Goal: Check status: Check status

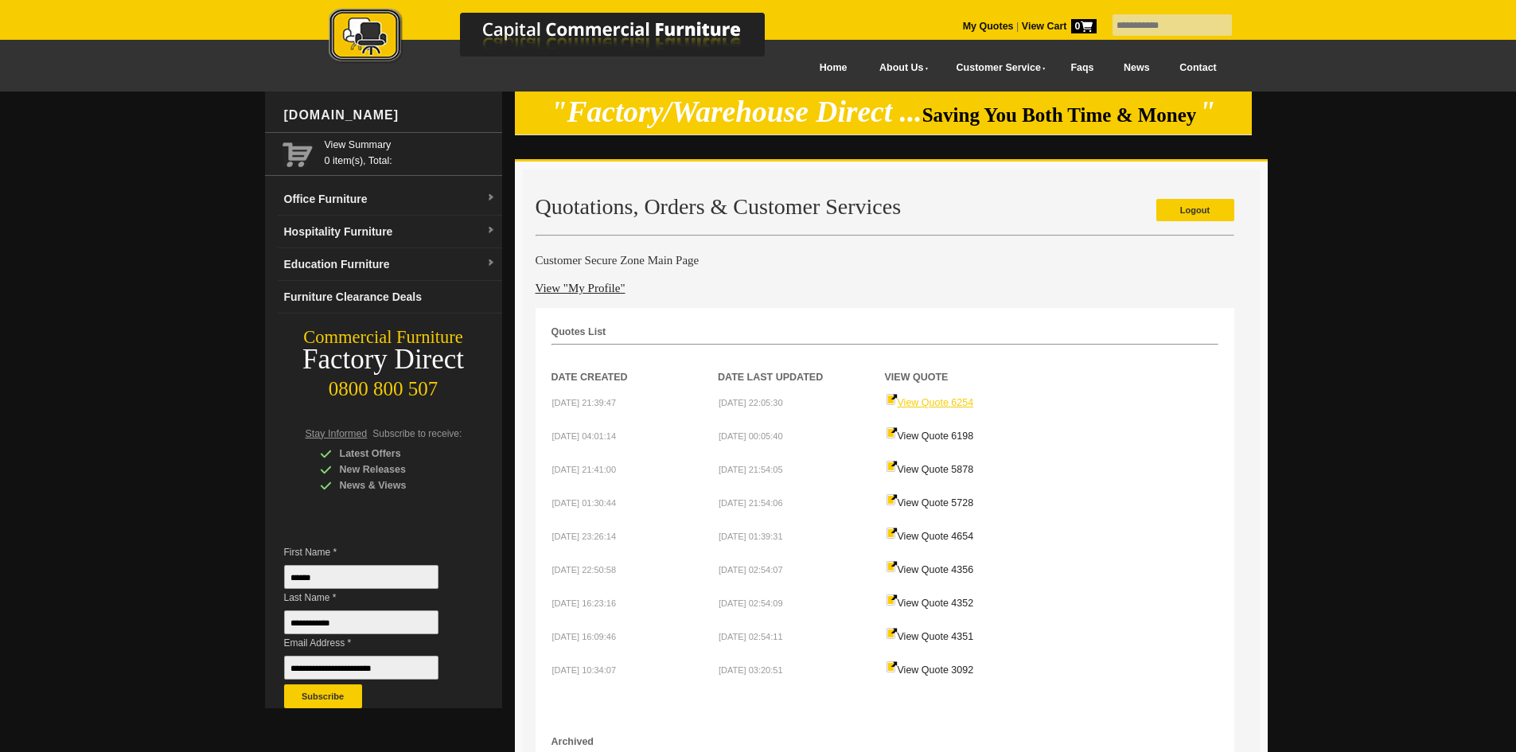
click at [946, 401] on link "View Quote 6254" at bounding box center [930, 402] width 88 height 11
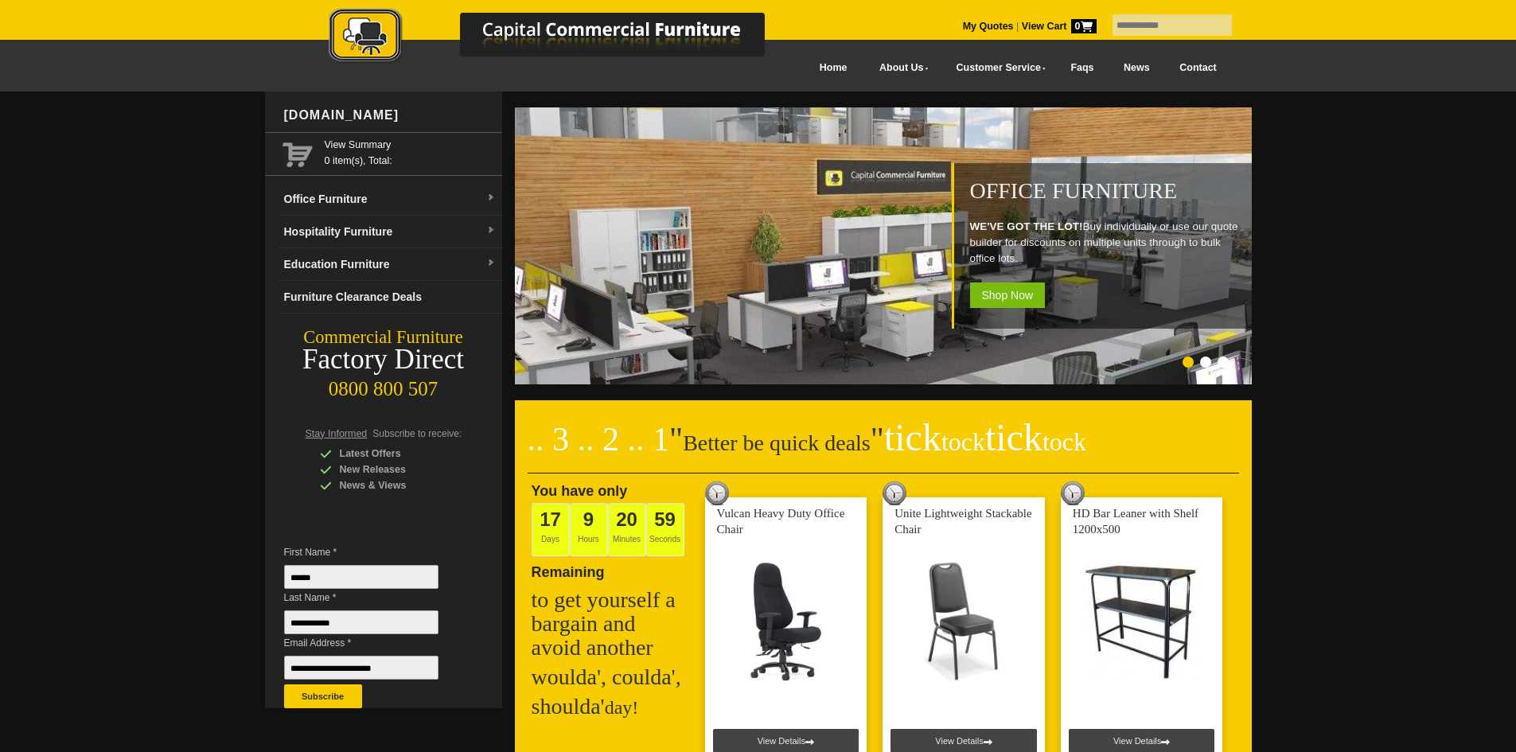
click at [1122, 20] on input "text" at bounding box center [1171, 24] width 119 height 21
type input "*****"
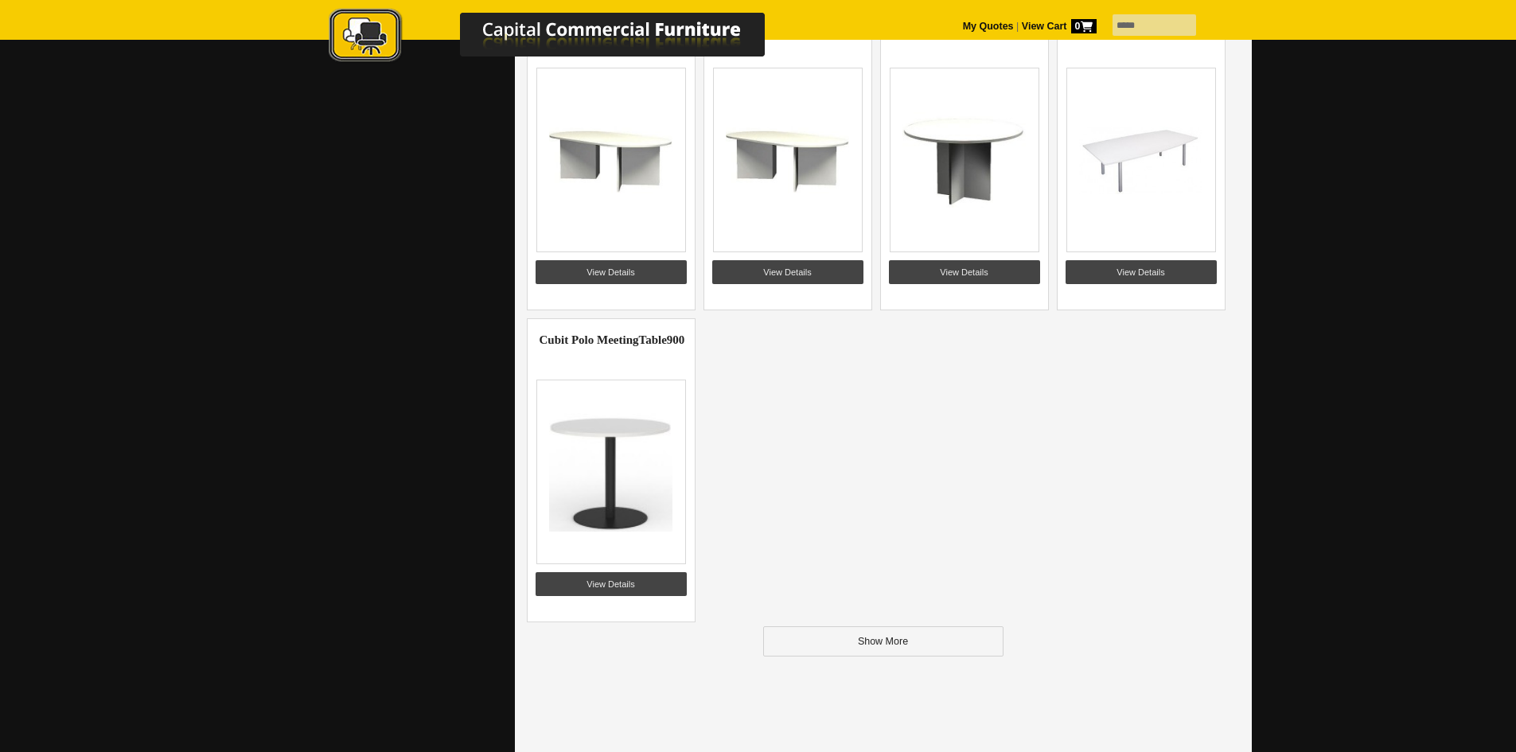
scroll to position [1989, 0]
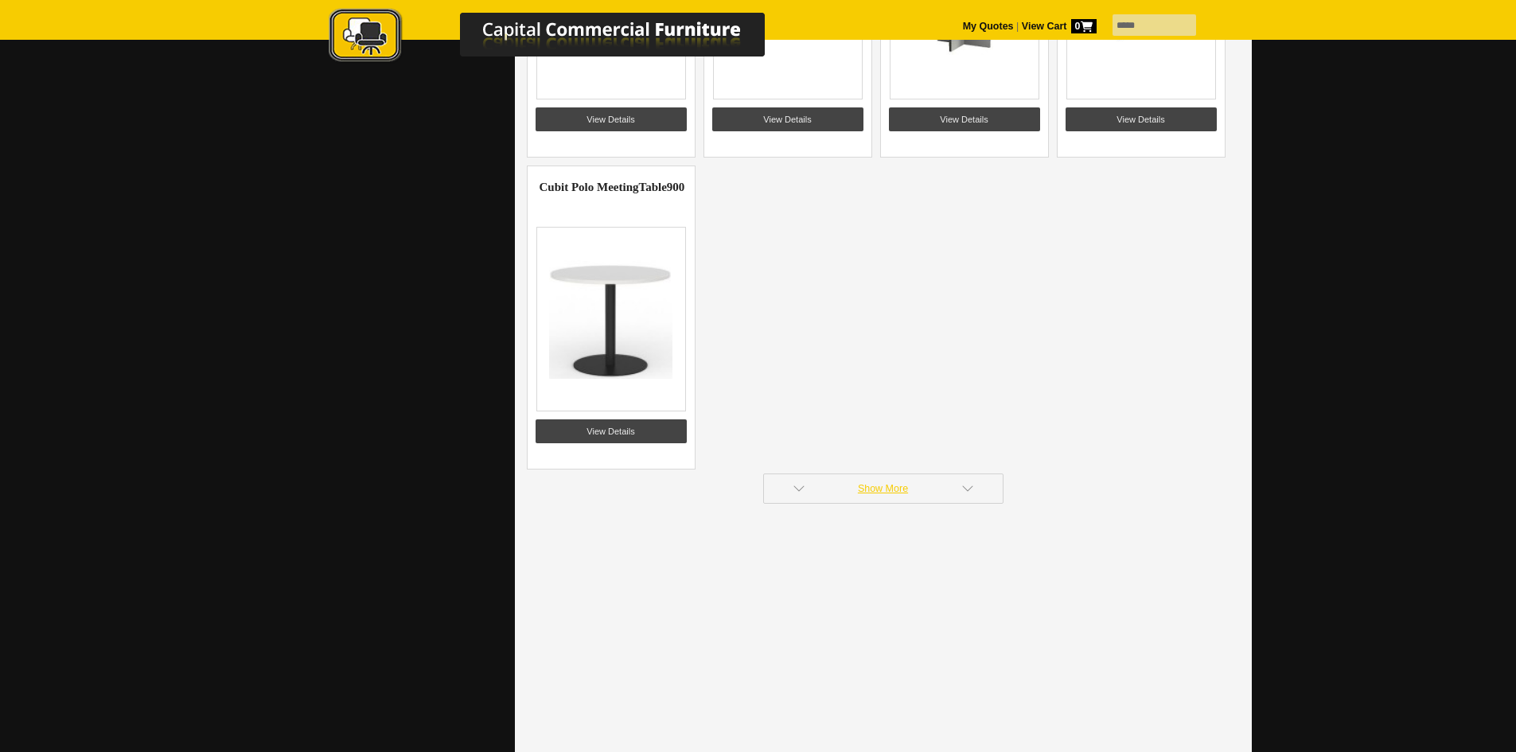
click at [911, 496] on link "Show More" at bounding box center [883, 488] width 240 height 30
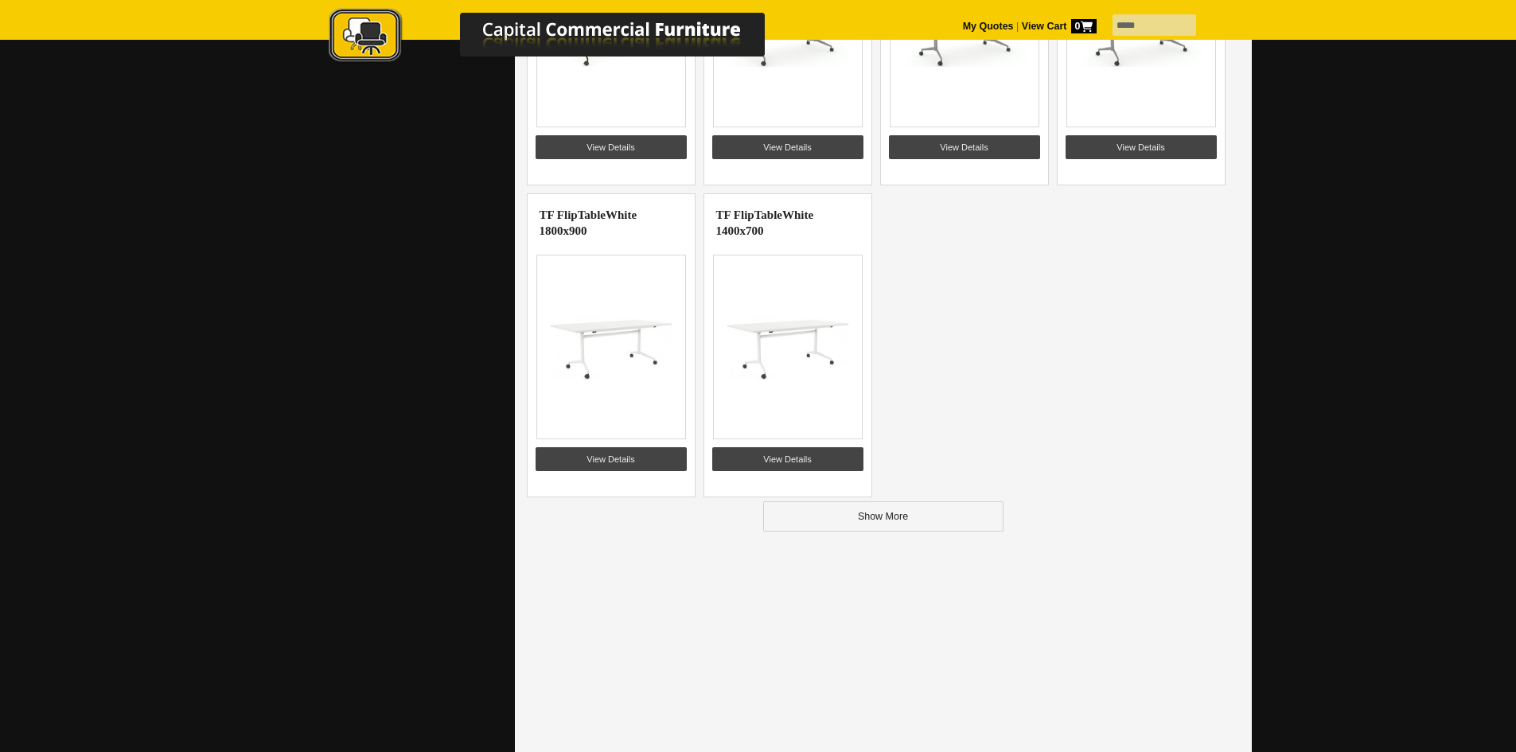
scroll to position [3899, 0]
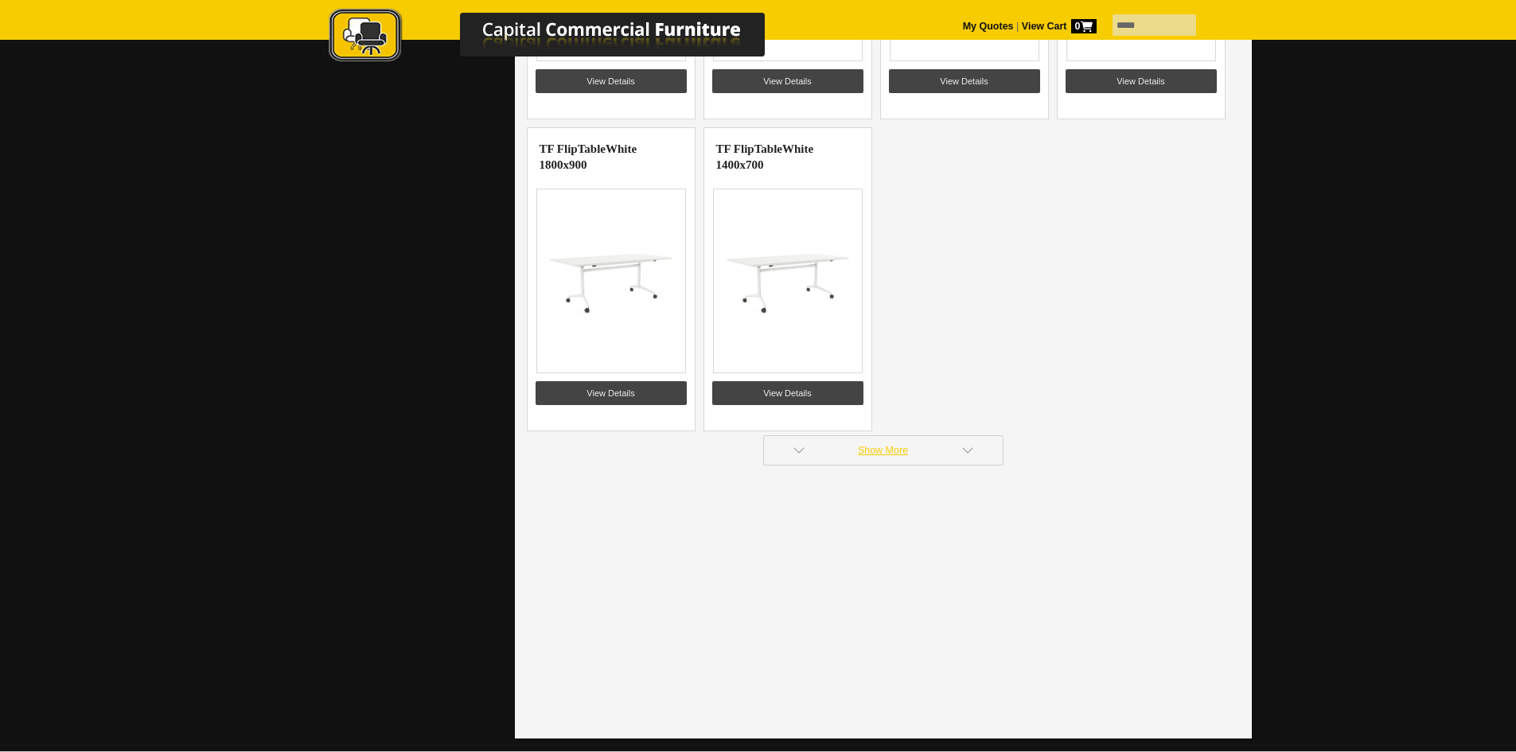
click at [929, 448] on link "Show More" at bounding box center [883, 450] width 240 height 30
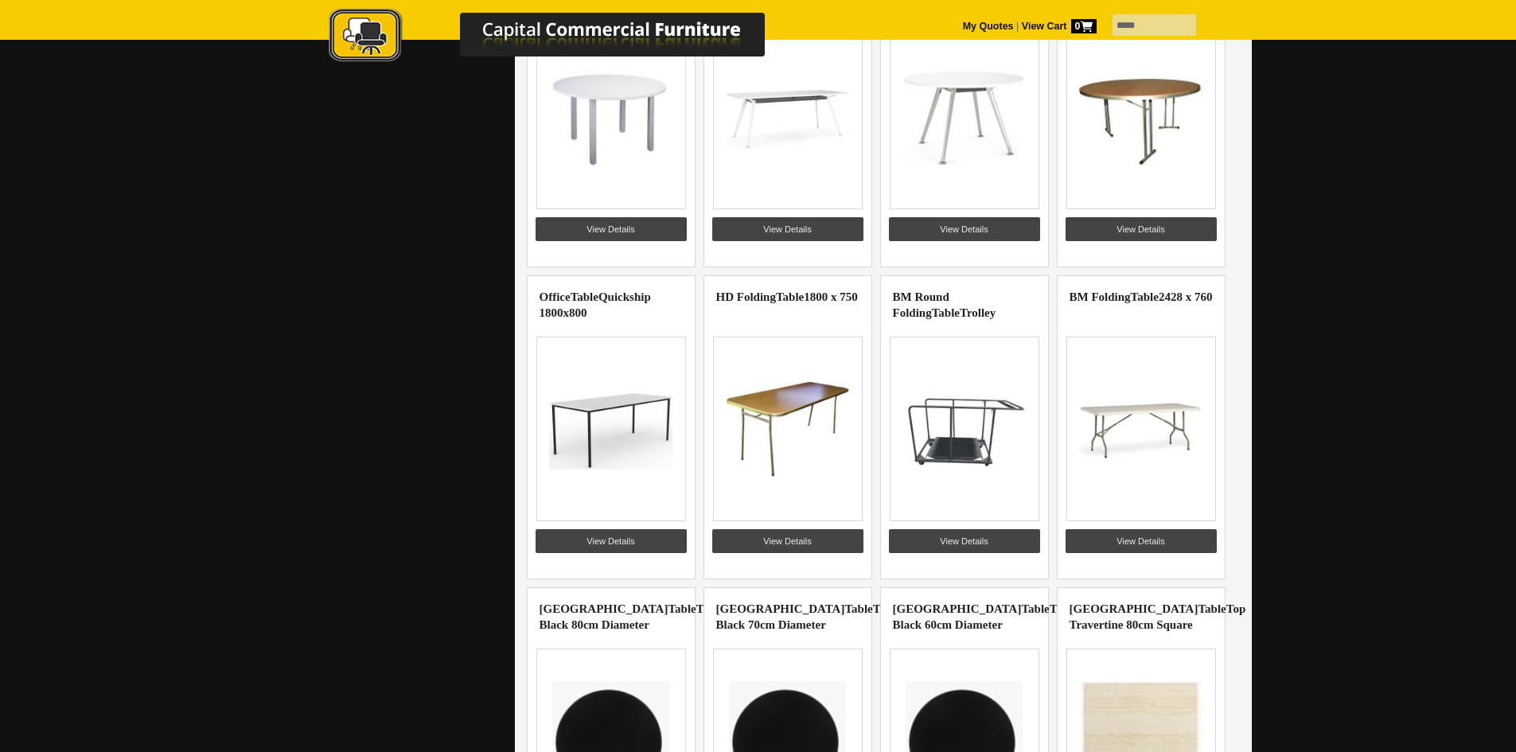
scroll to position [4694, 0]
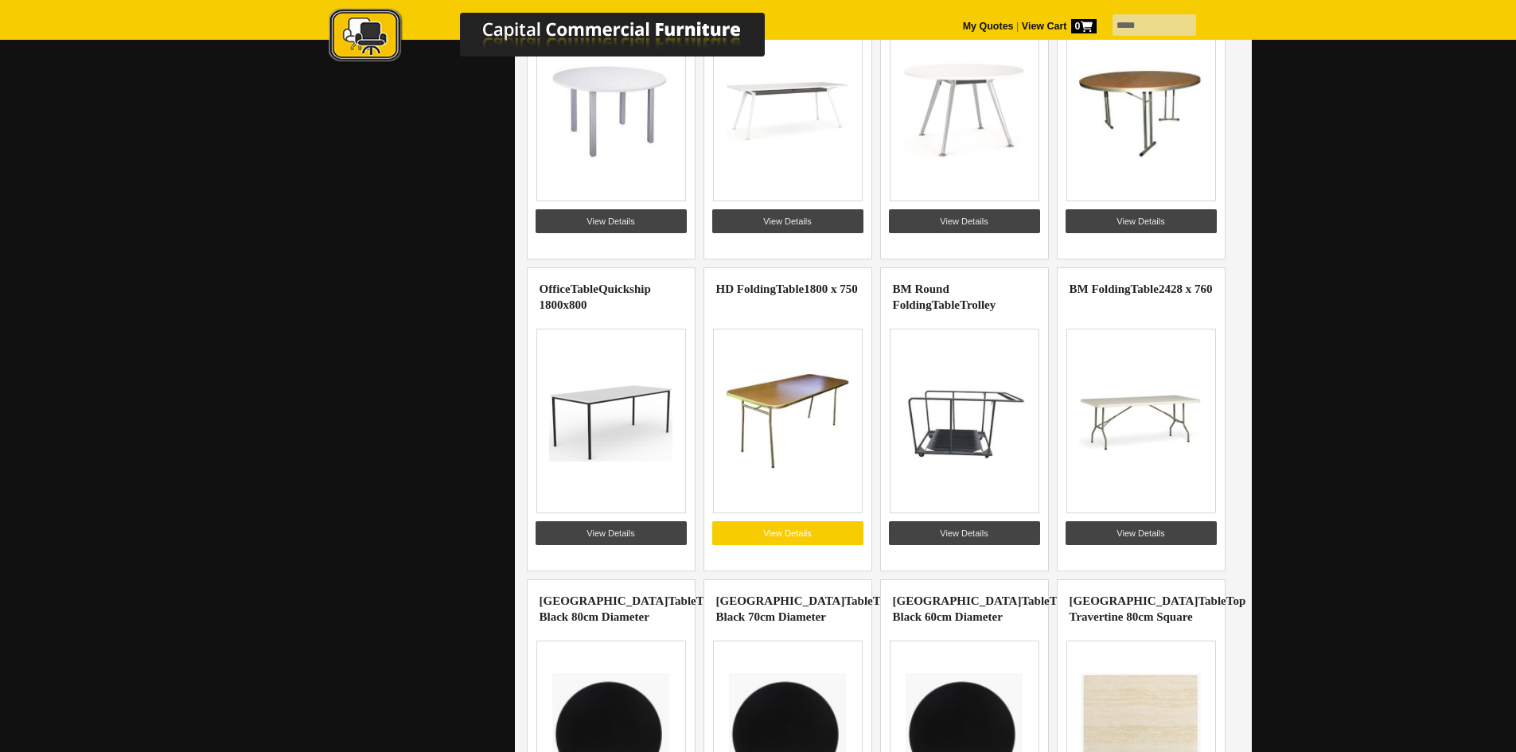
click at [773, 531] on link "View Details" at bounding box center [787, 533] width 151 height 24
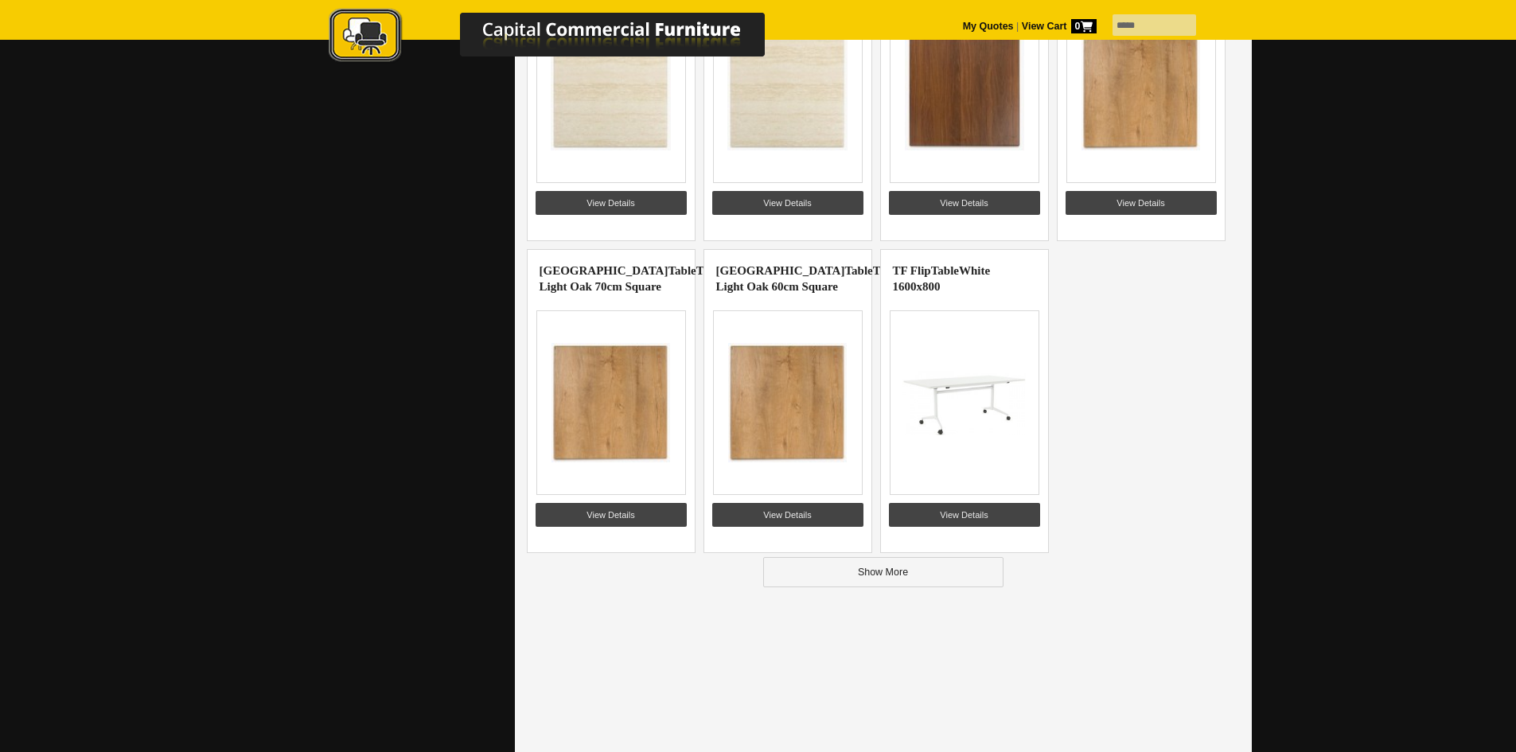
scroll to position [5649, 0]
click at [874, 578] on link "Show More" at bounding box center [883, 571] width 240 height 30
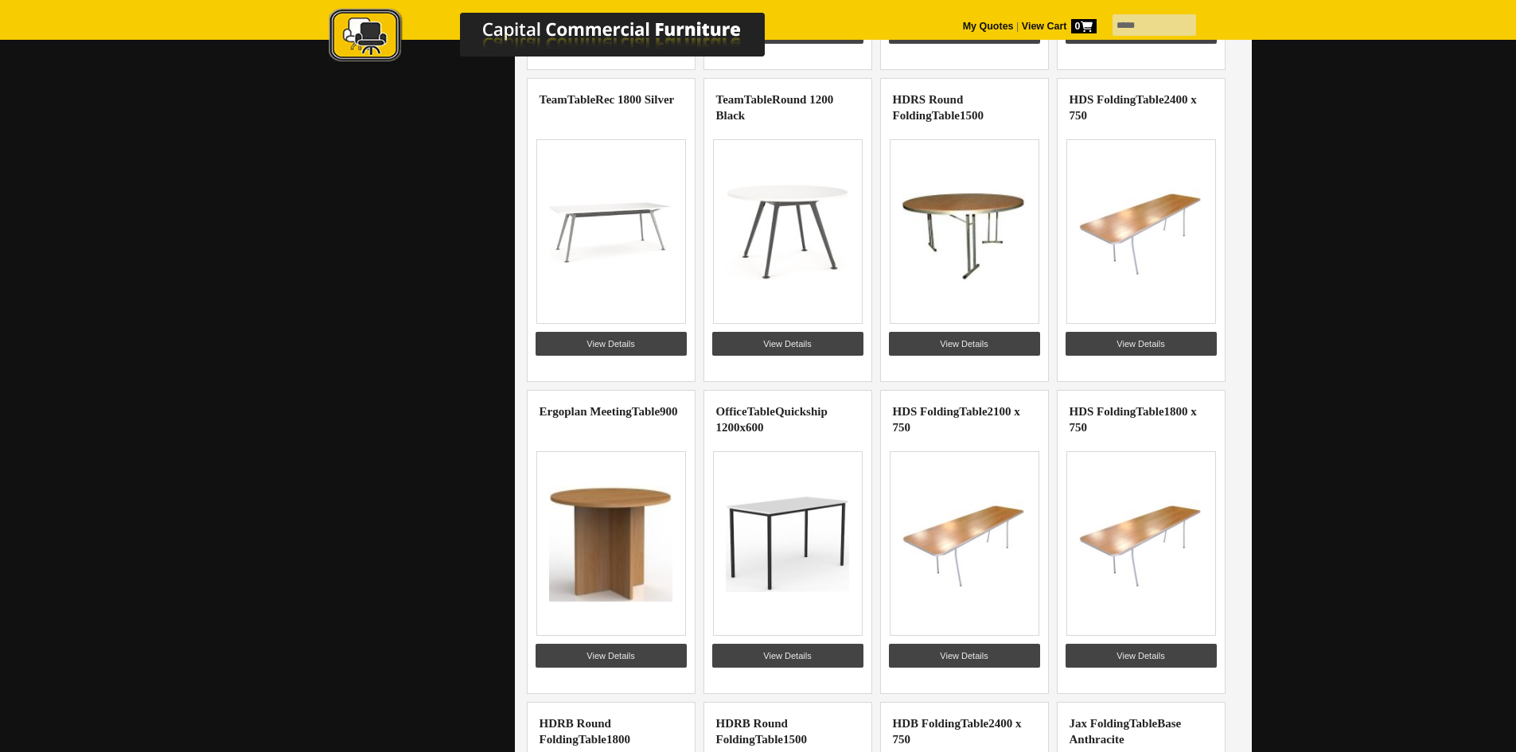
scroll to position [6445, 0]
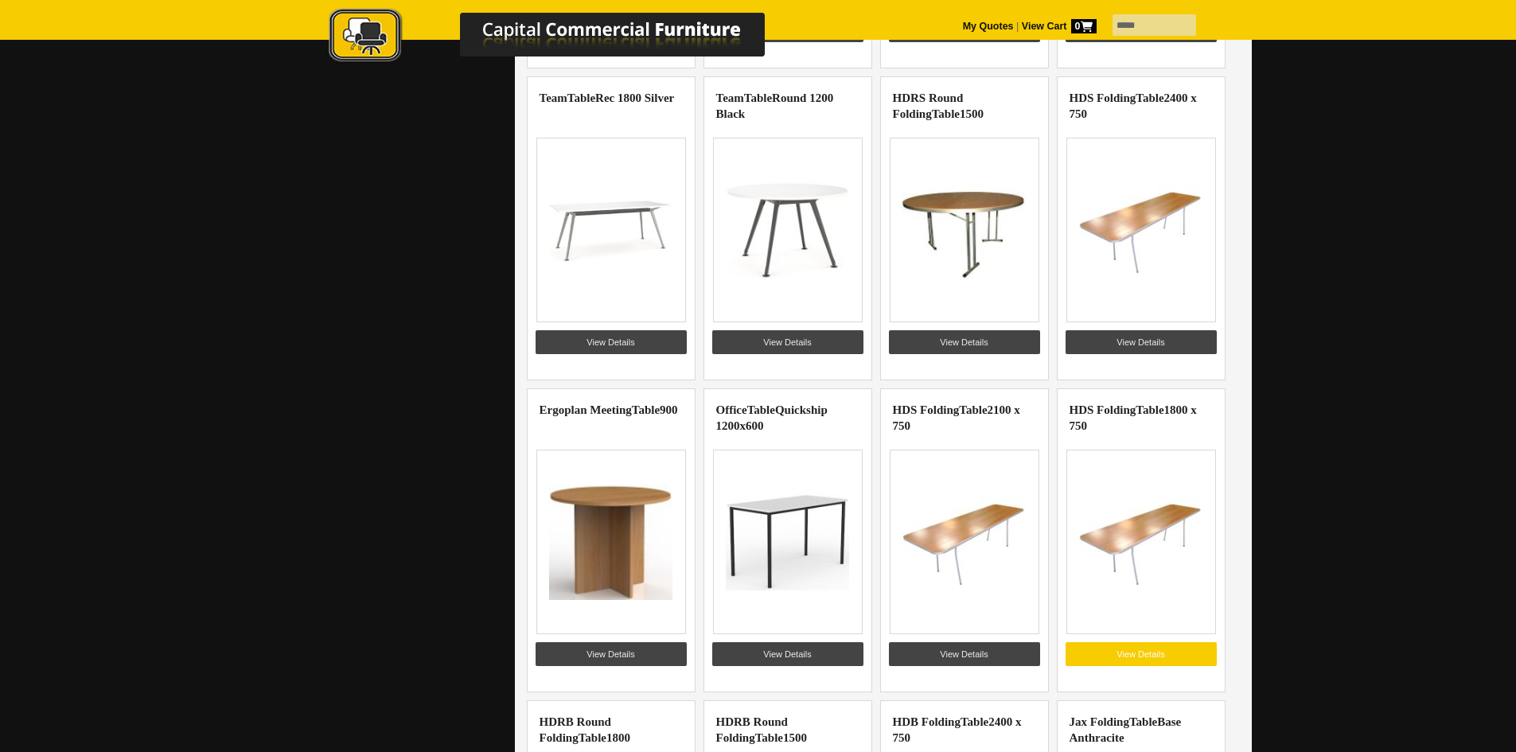
click at [1149, 652] on link "View Details" at bounding box center [1140, 654] width 151 height 24
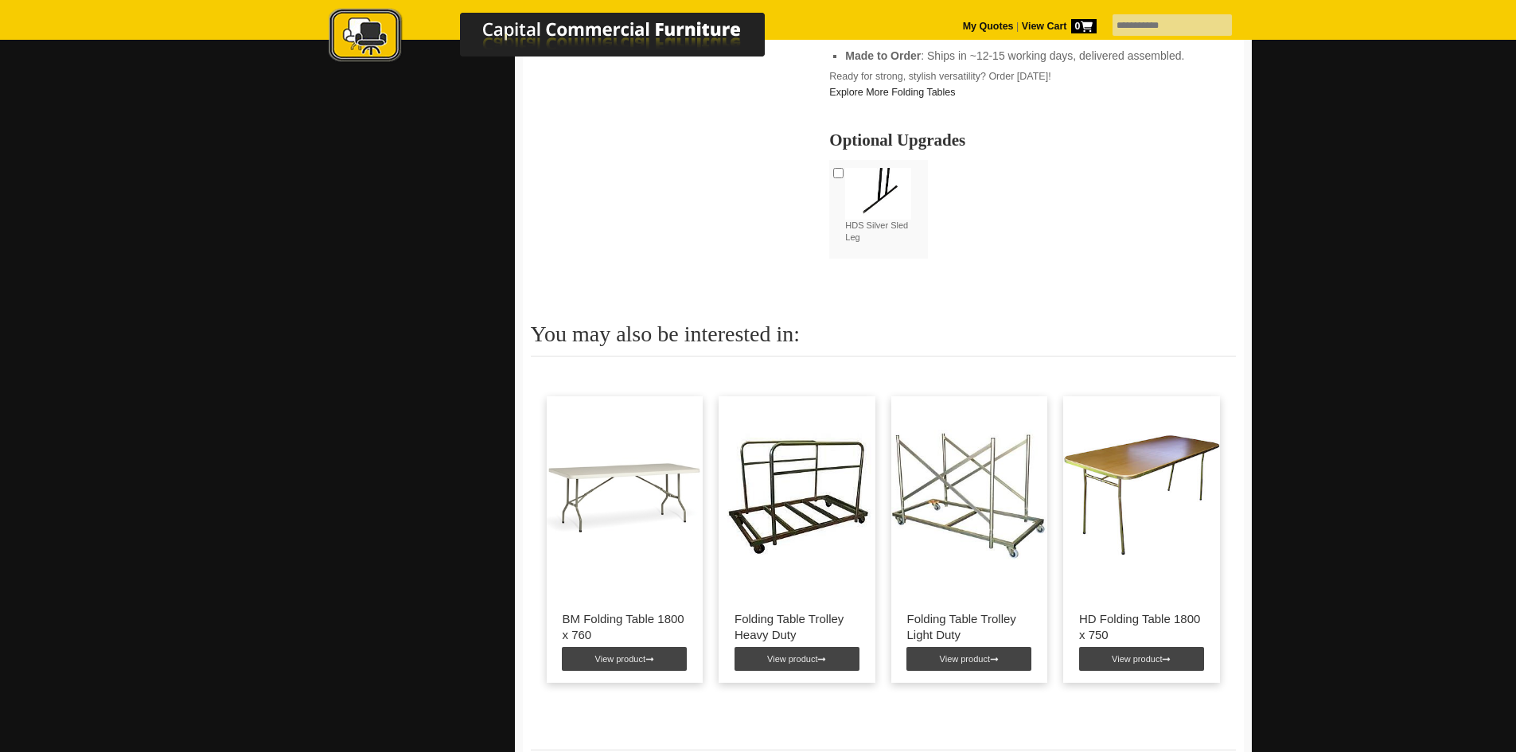
scroll to position [875, 0]
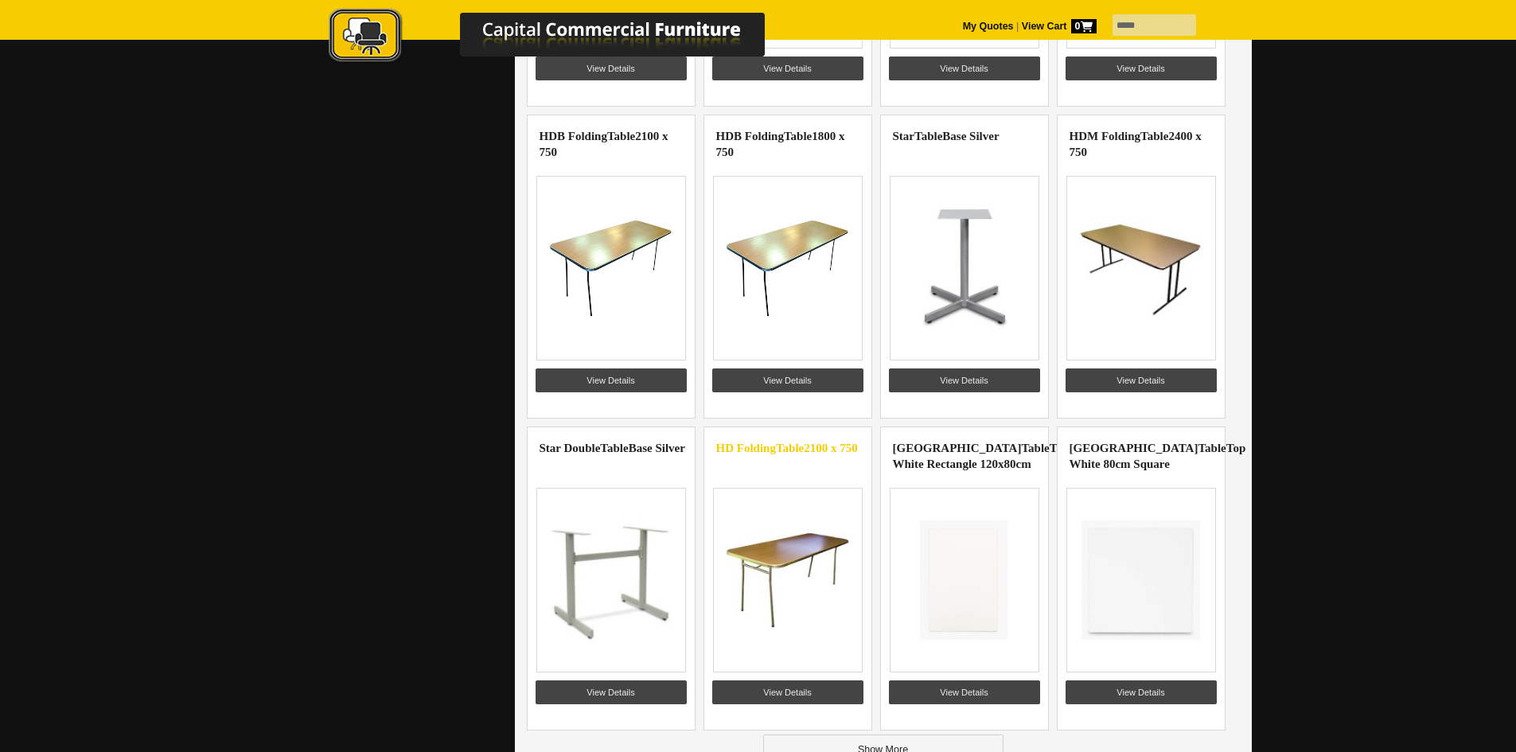
scroll to position [7638, 0]
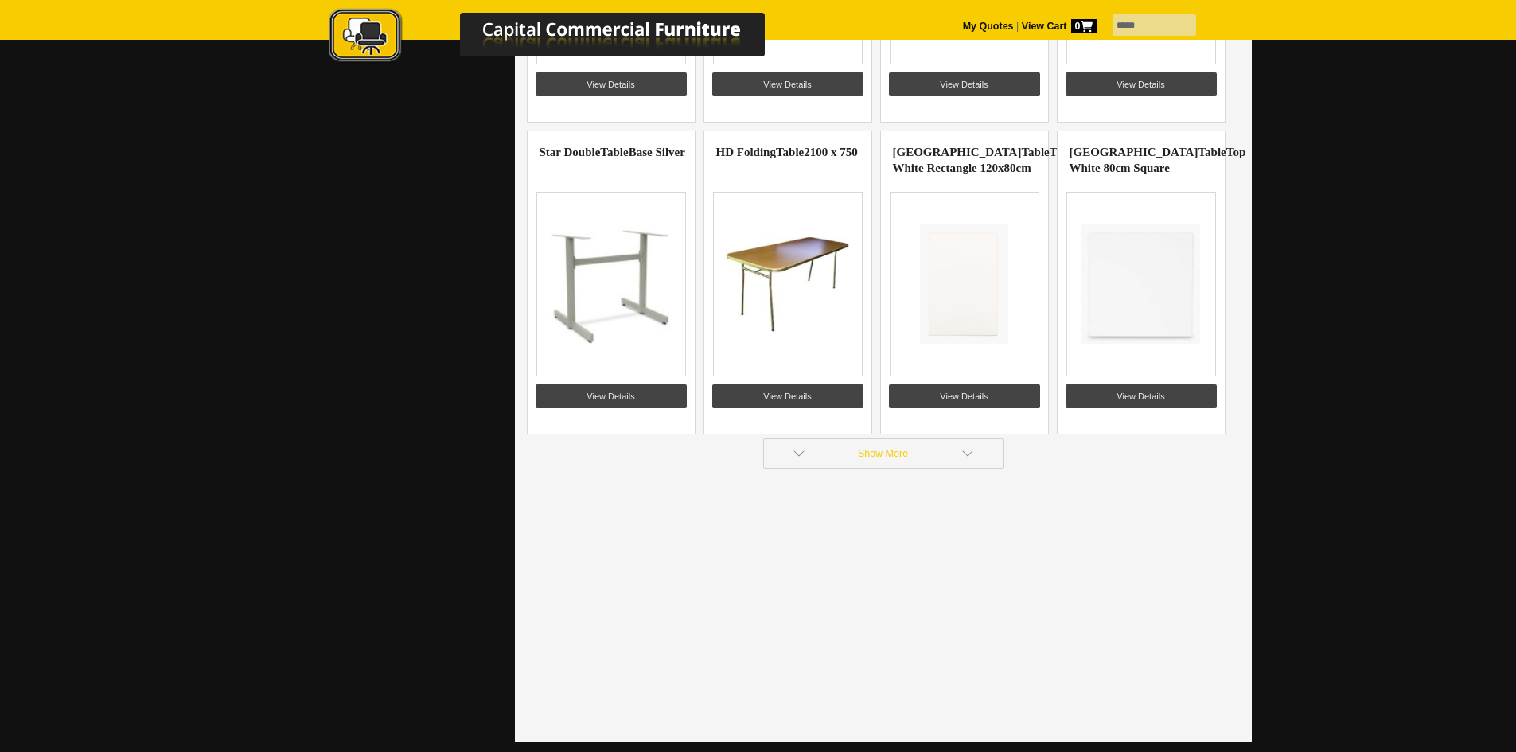
click at [857, 454] on link "Show More" at bounding box center [883, 453] width 240 height 30
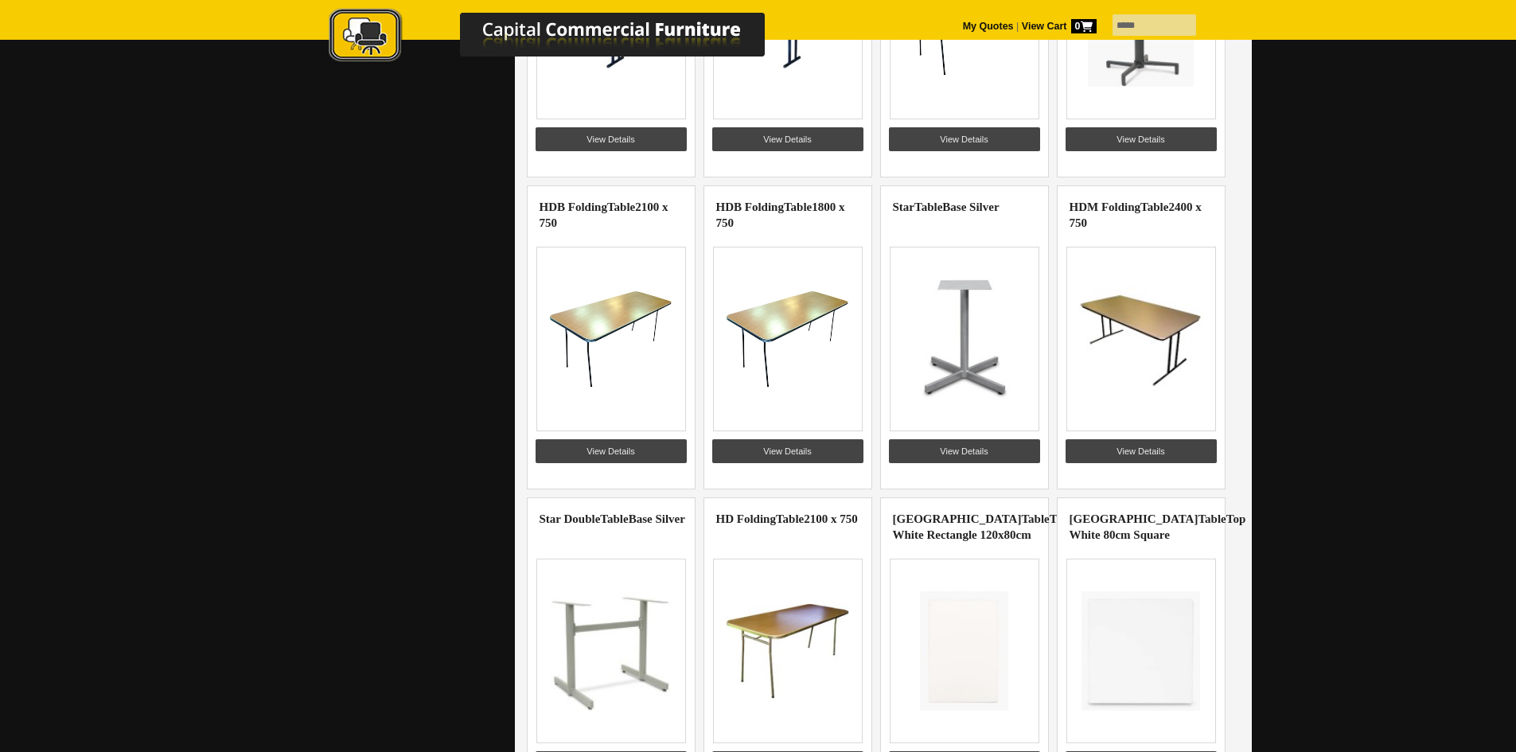
scroll to position [7240, 0]
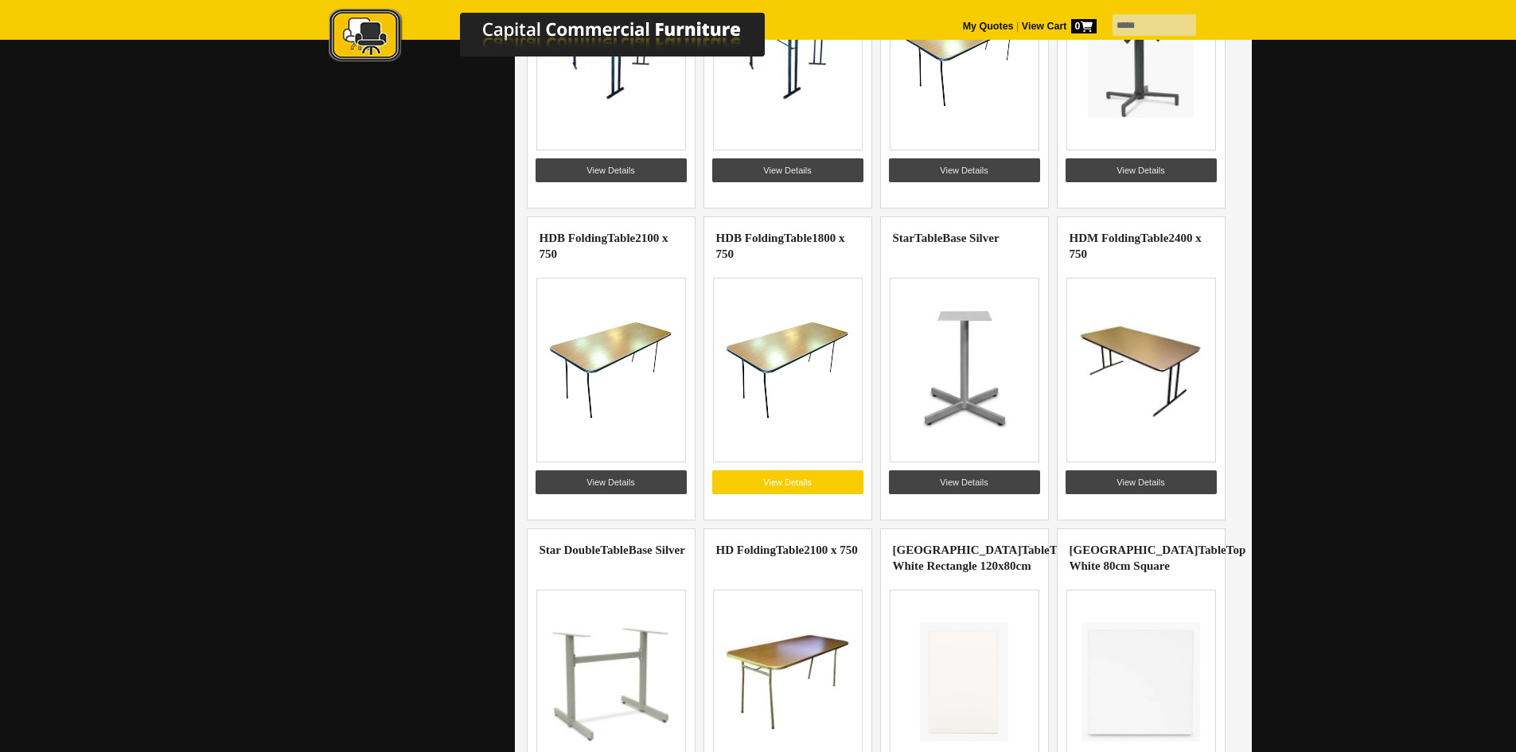
click at [807, 488] on link "View Details" at bounding box center [787, 482] width 151 height 24
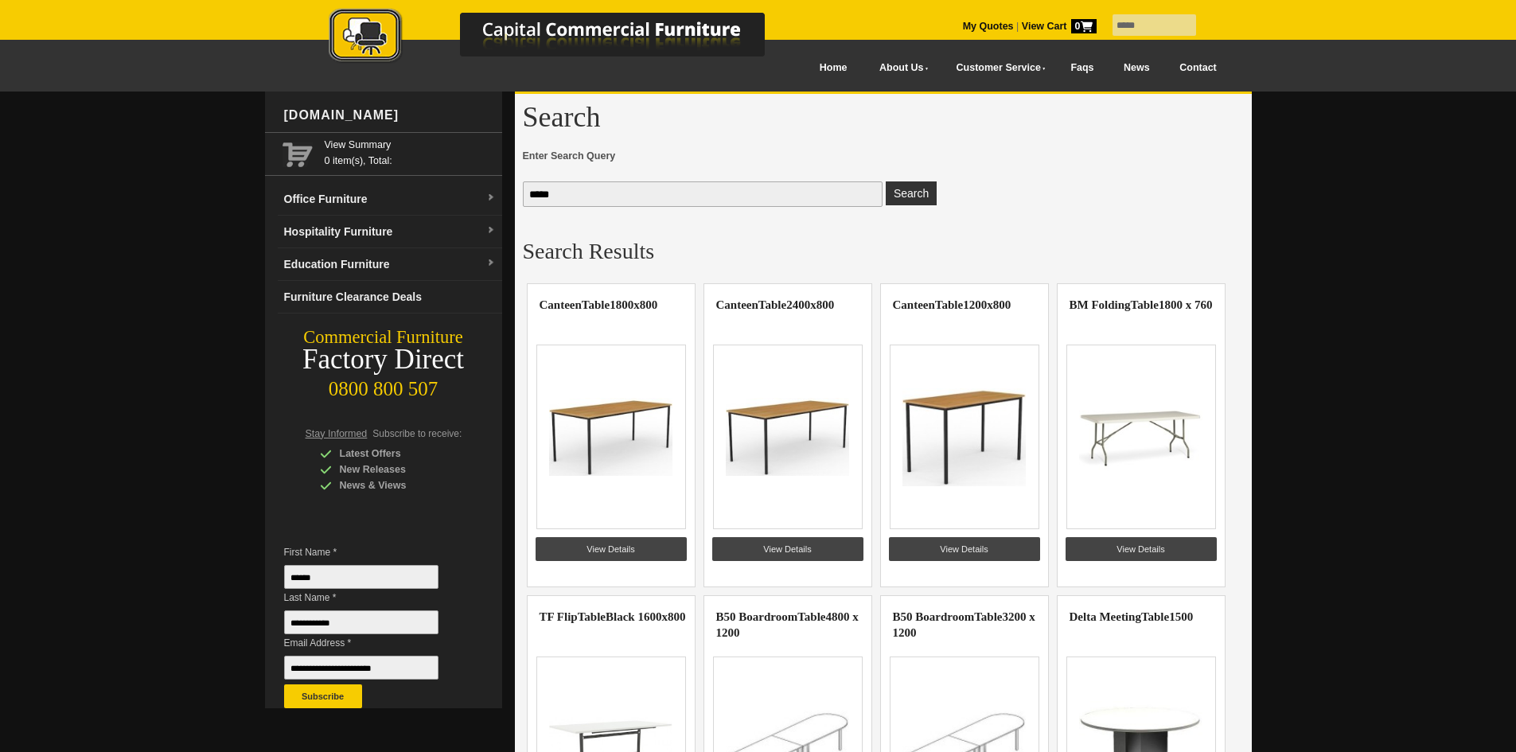
drag, startPoint x: 566, startPoint y: 193, endPoint x: 0, endPoint y: 151, distance: 568.0
type input "**********"
click at [886, 181] on button "Search" at bounding box center [911, 193] width 51 height 24
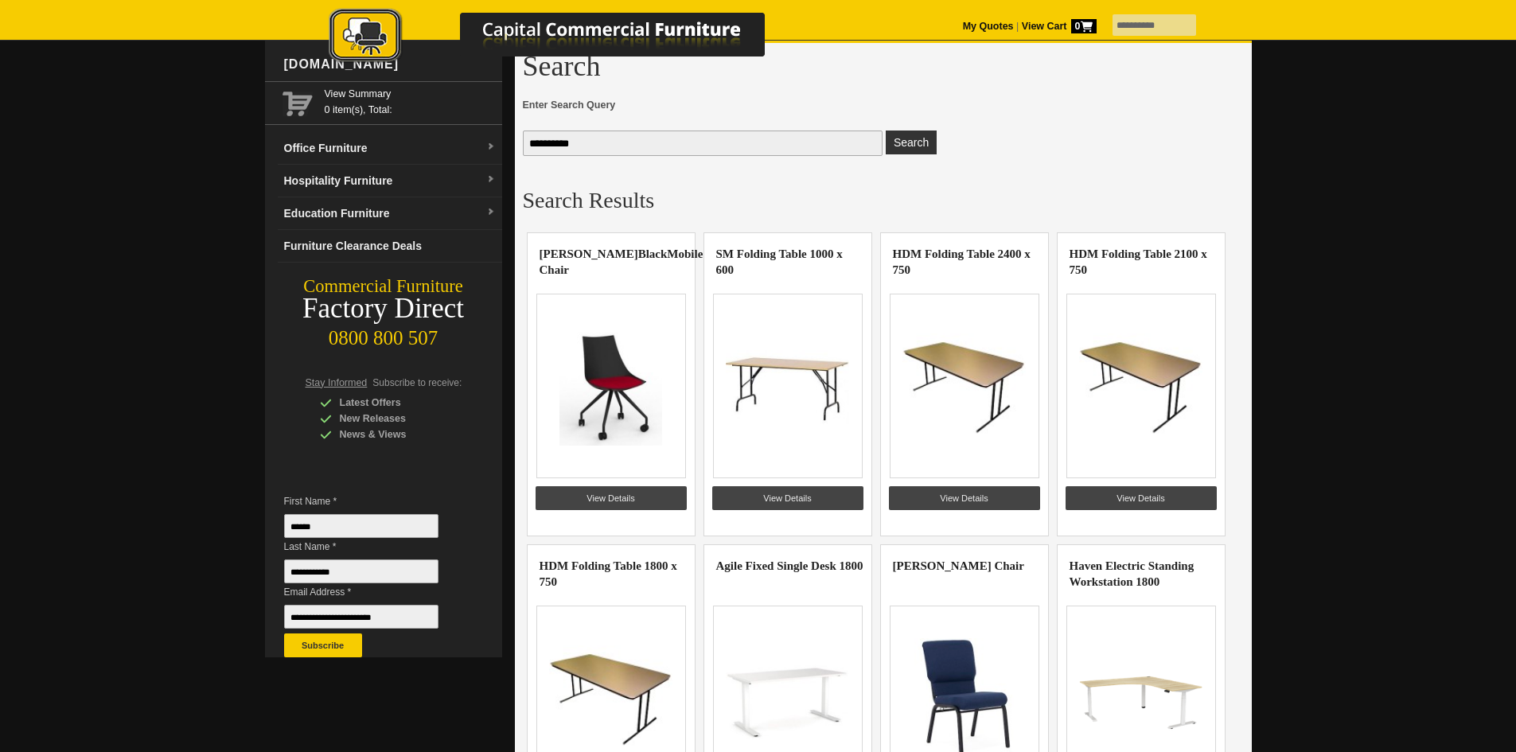
scroll to position [80, 0]
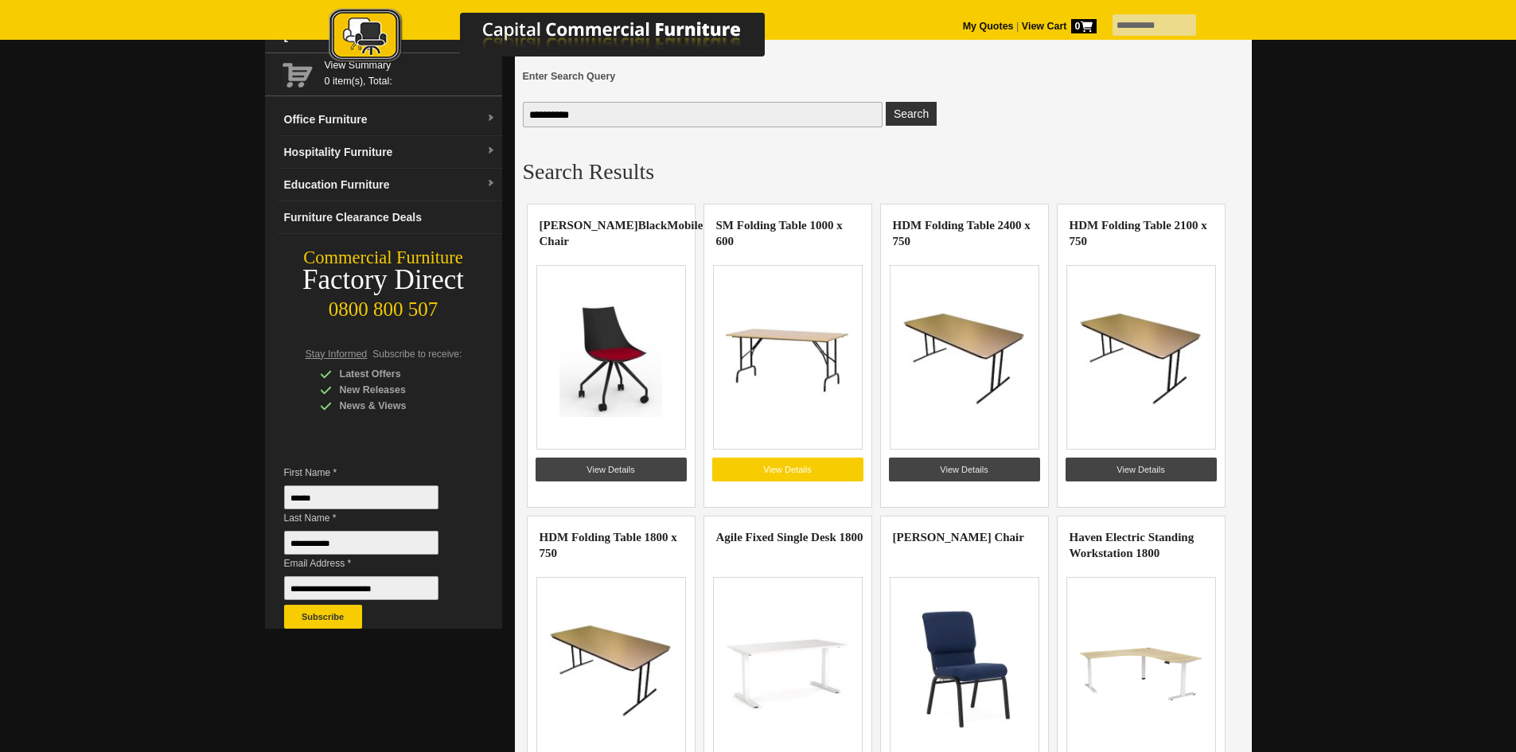
click at [765, 477] on link "View Details" at bounding box center [787, 469] width 151 height 24
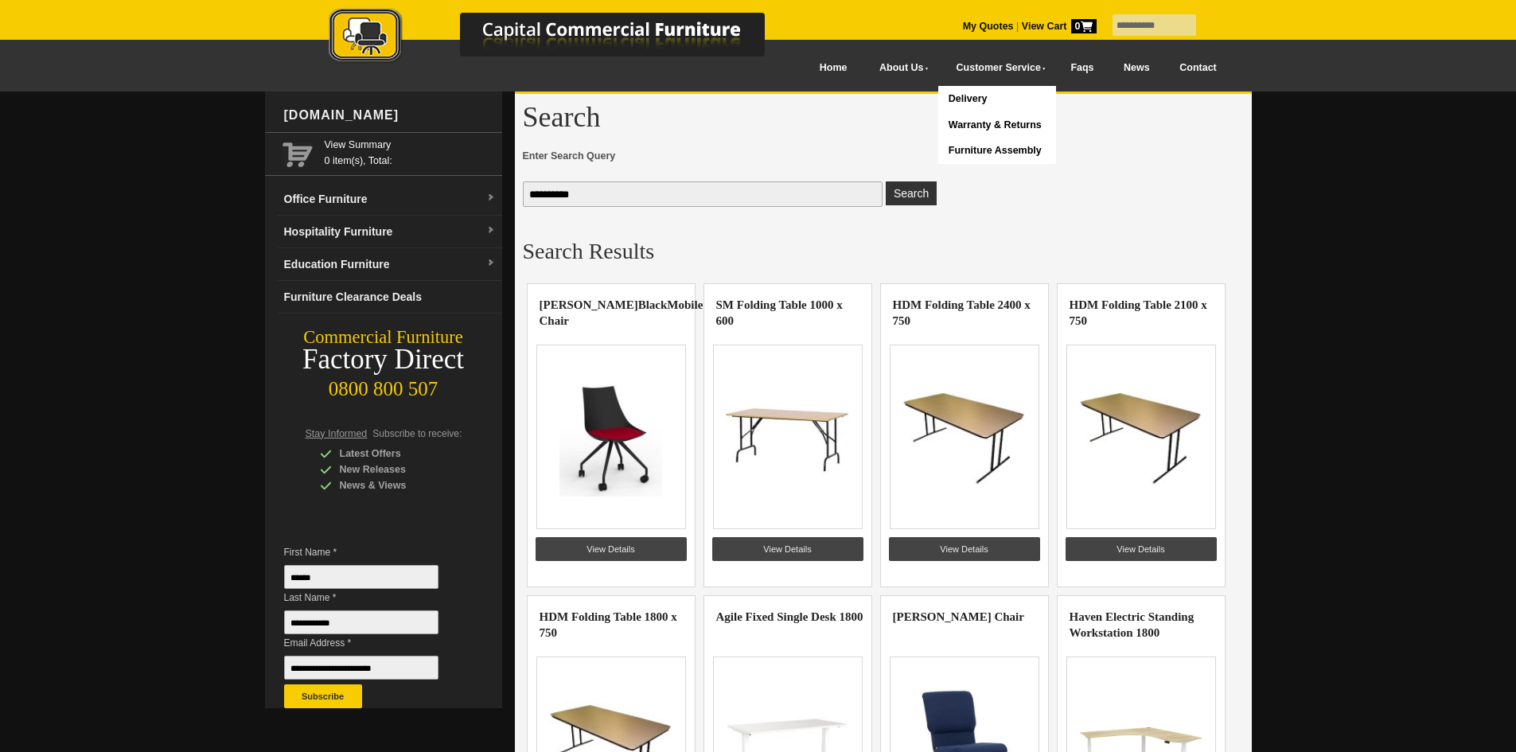
click at [963, 25] on link "My Quotes" at bounding box center [988, 26] width 51 height 11
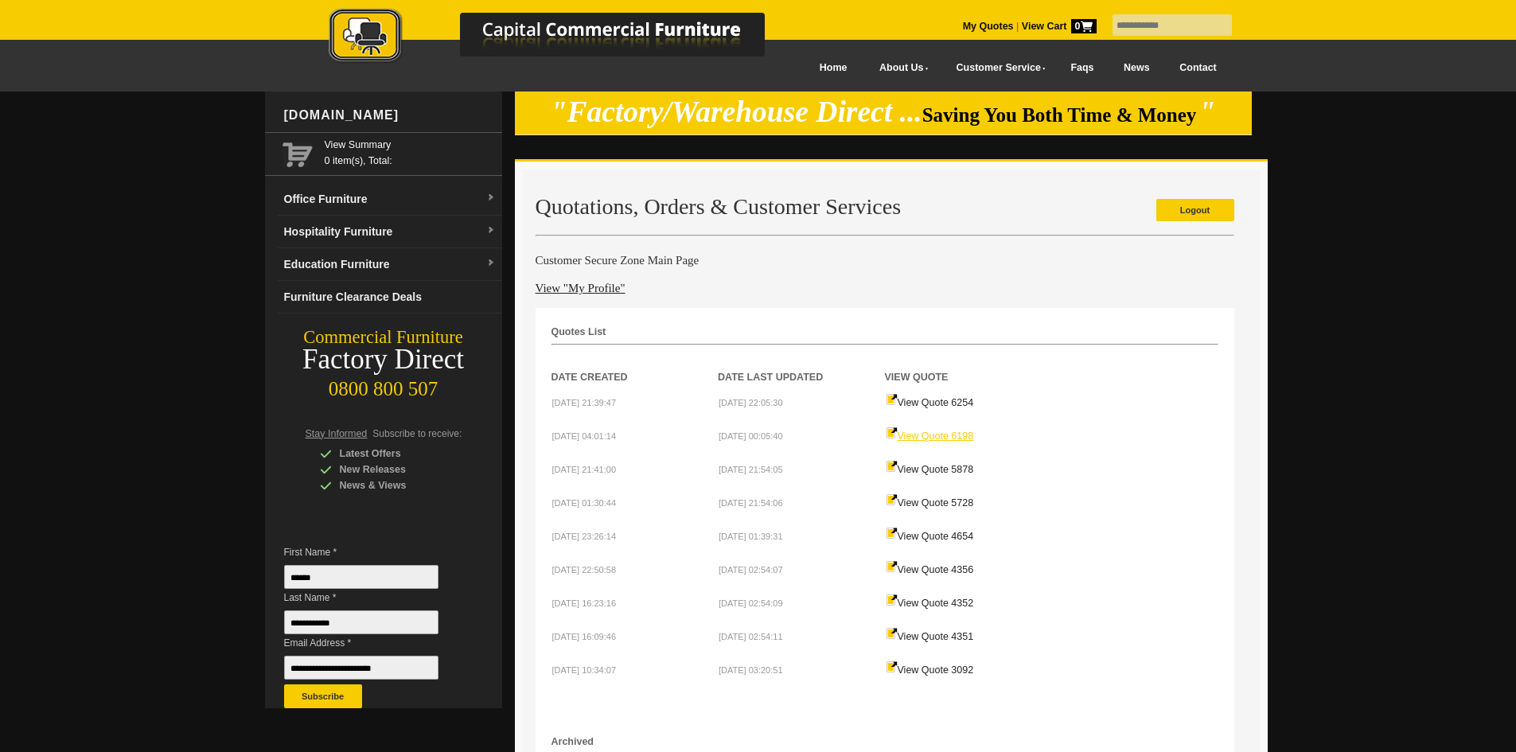
click at [944, 438] on link "View Quote 6198" at bounding box center [930, 435] width 88 height 11
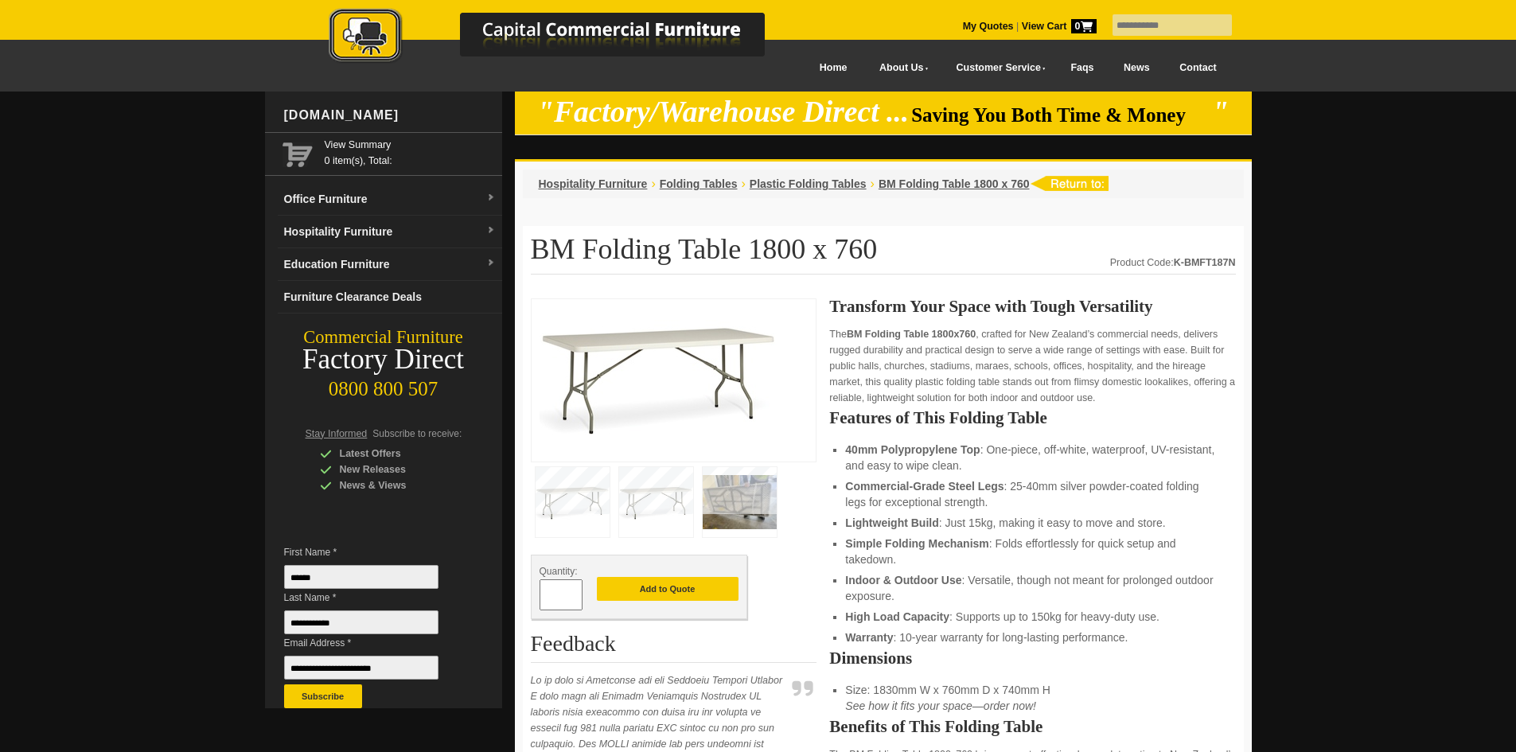
click at [654, 504] on img at bounding box center [656, 502] width 74 height 70
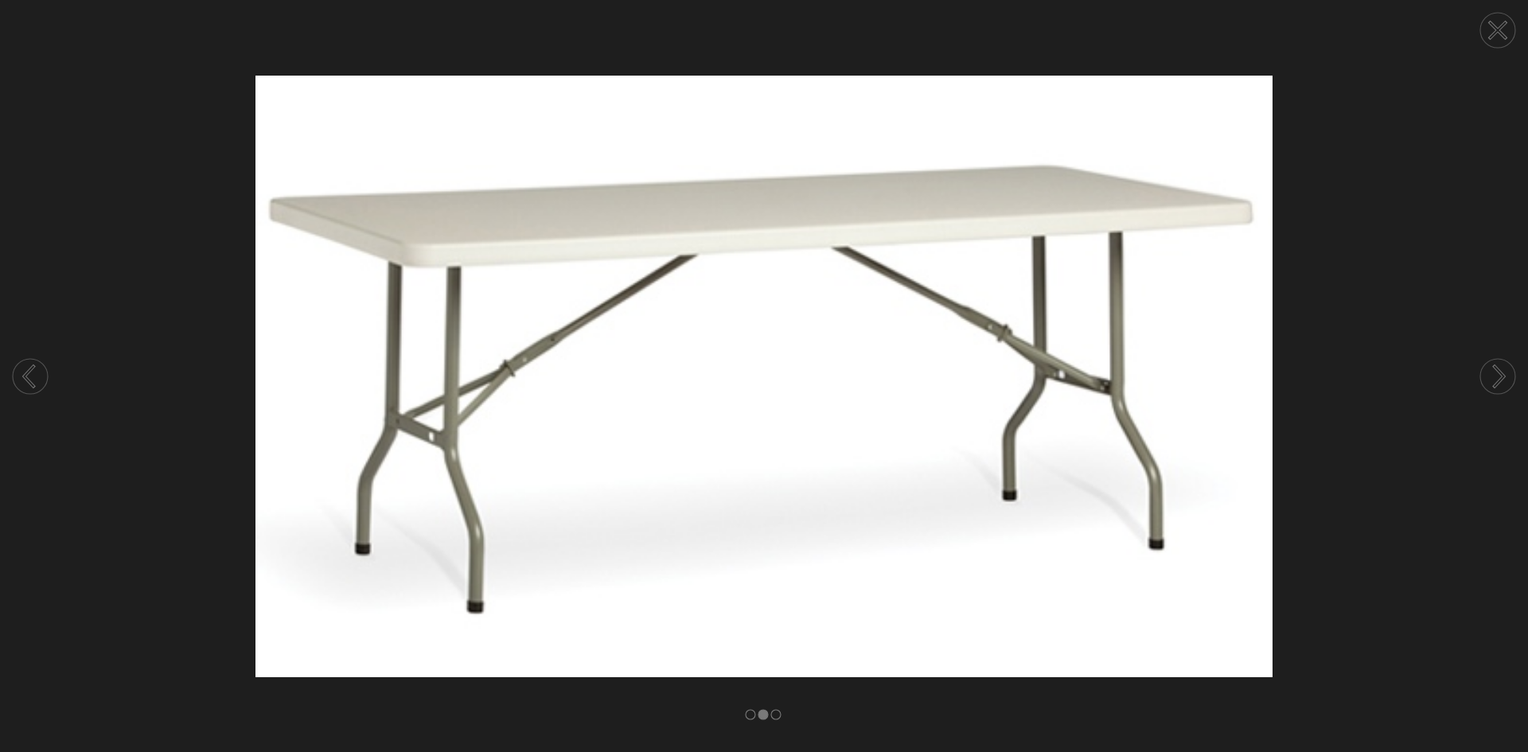
click at [91, 129] on img at bounding box center [764, 376] width 1528 height 601
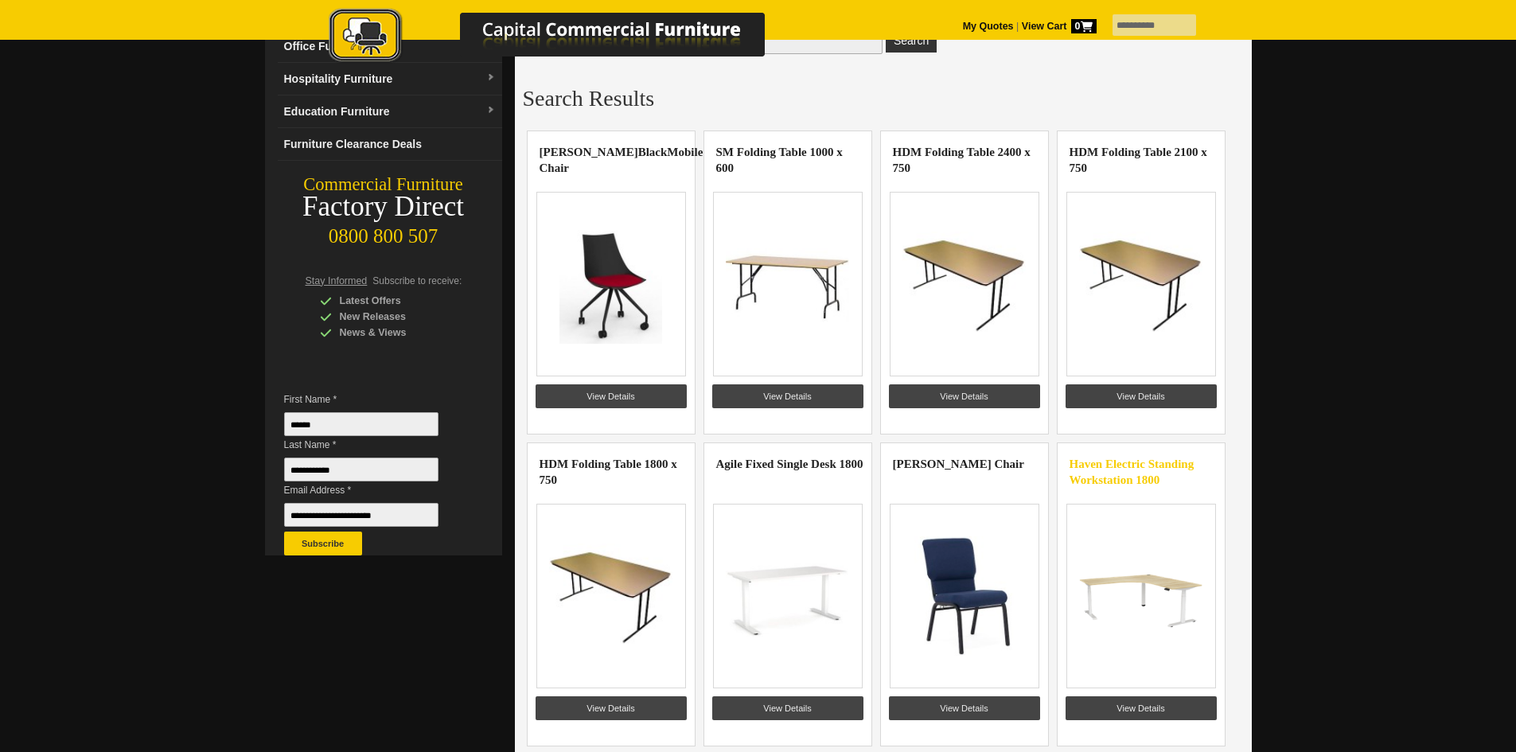
scroll to position [159, 0]
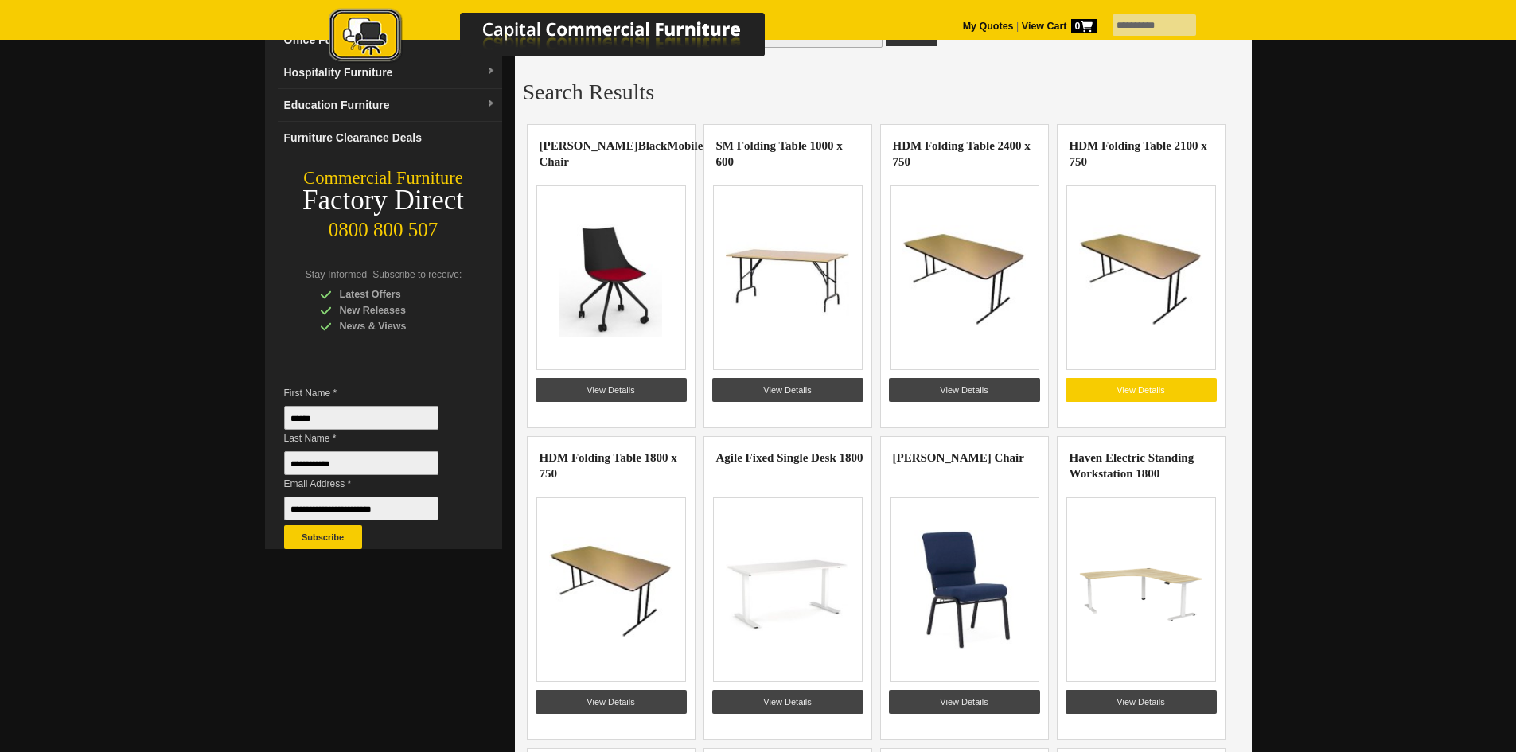
click at [1141, 389] on link "View Details" at bounding box center [1140, 390] width 151 height 24
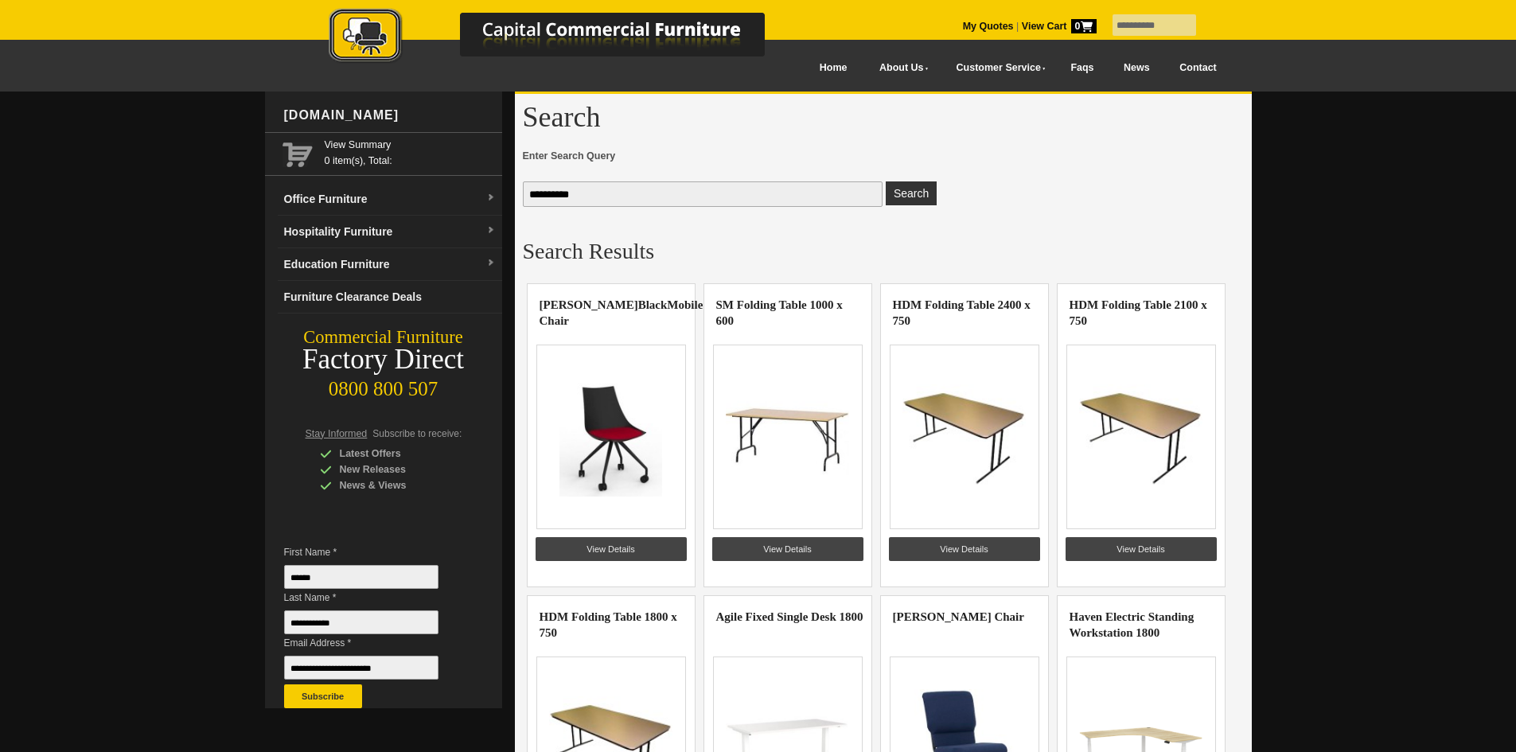
scroll to position [159, 0]
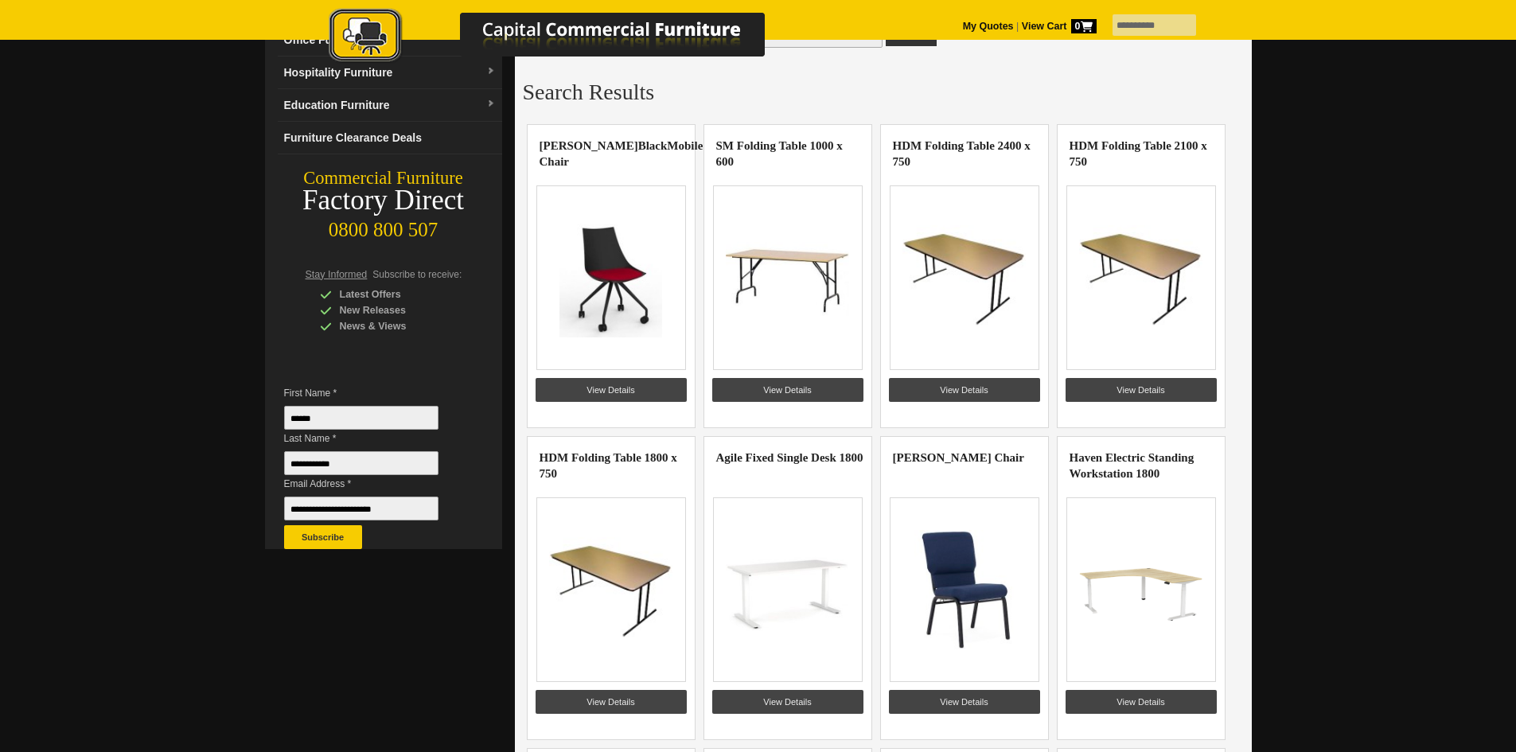
click at [979, 320] on img at bounding box center [963, 277] width 123 height 119
click at [959, 392] on link "View Details" at bounding box center [964, 390] width 151 height 24
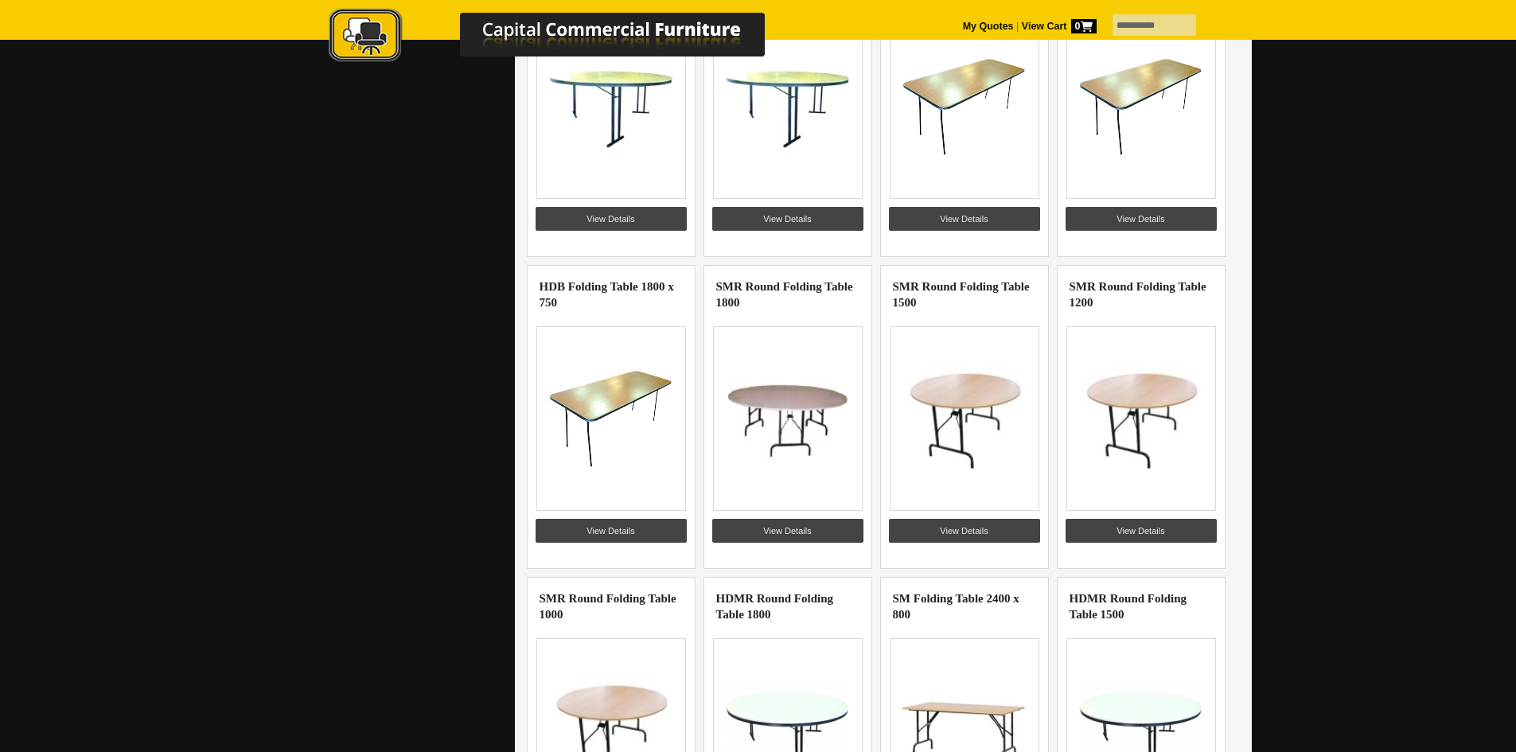
scroll to position [955, 0]
click at [608, 528] on link "View Details" at bounding box center [610, 530] width 151 height 24
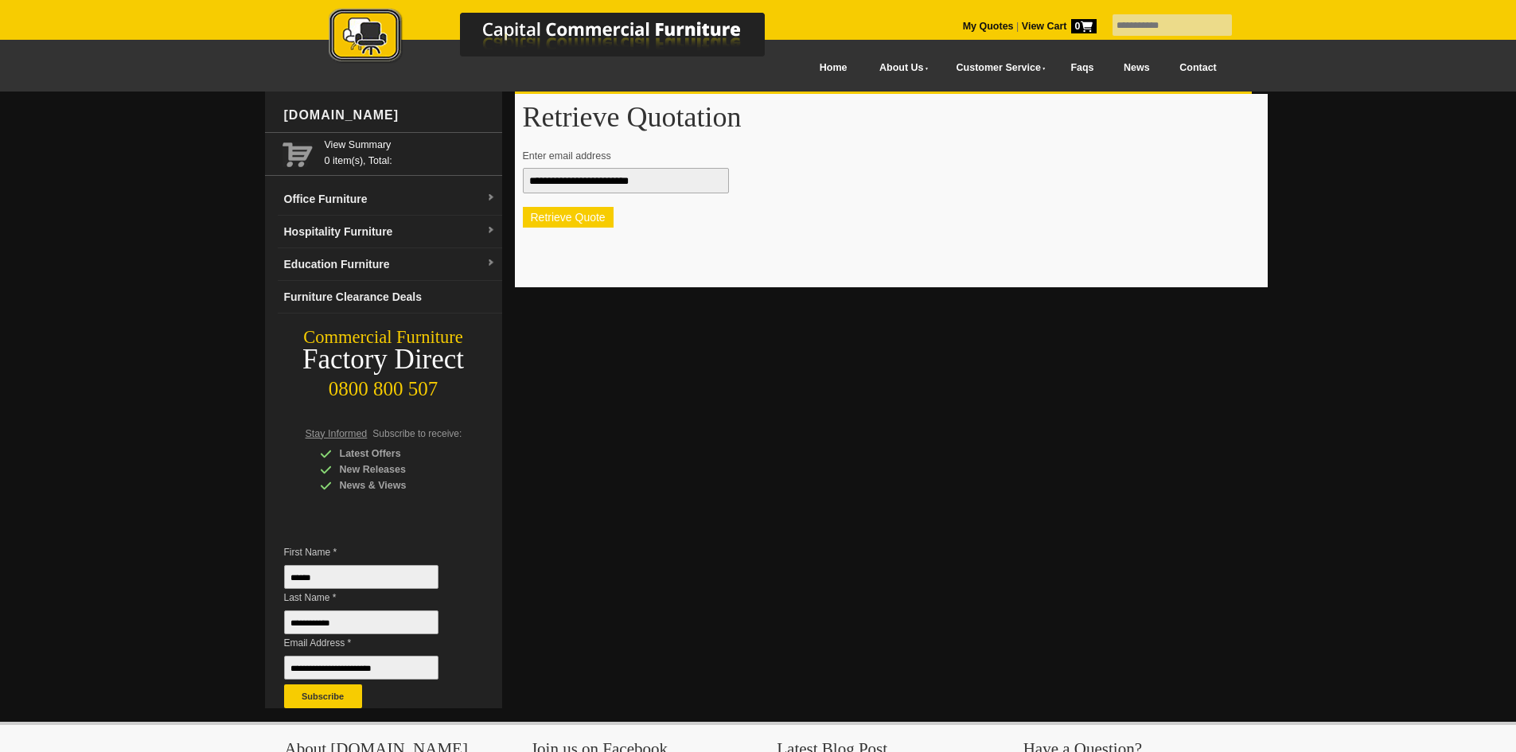
click at [550, 213] on button "Retrieve Quote" at bounding box center [568, 217] width 91 height 21
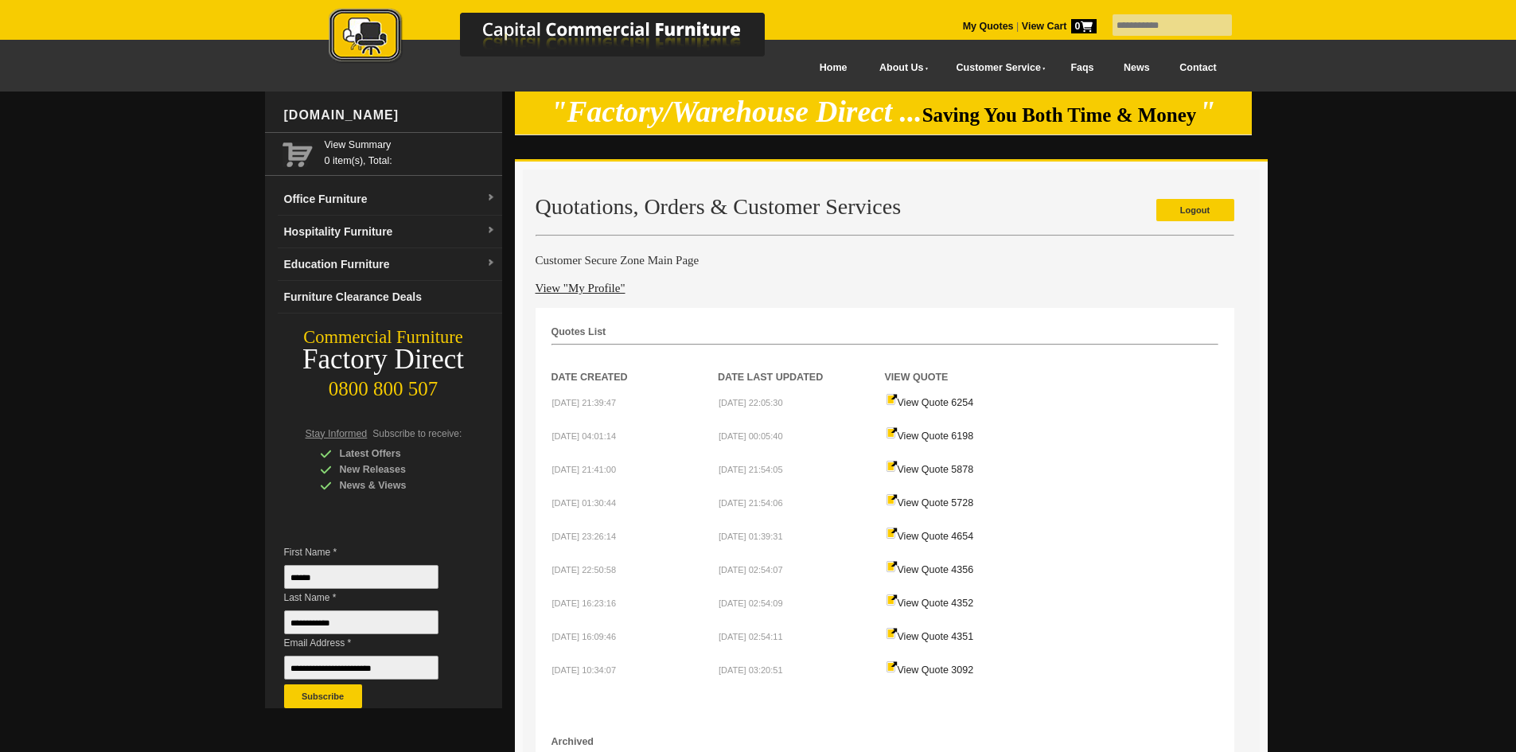
click at [964, 445] on td "View Quote 6198" at bounding box center [968, 435] width 167 height 33
click at [963, 430] on td "View Quote 6198" at bounding box center [968, 435] width 167 height 33
click at [961, 435] on link "View Quote 6198" at bounding box center [930, 435] width 88 height 11
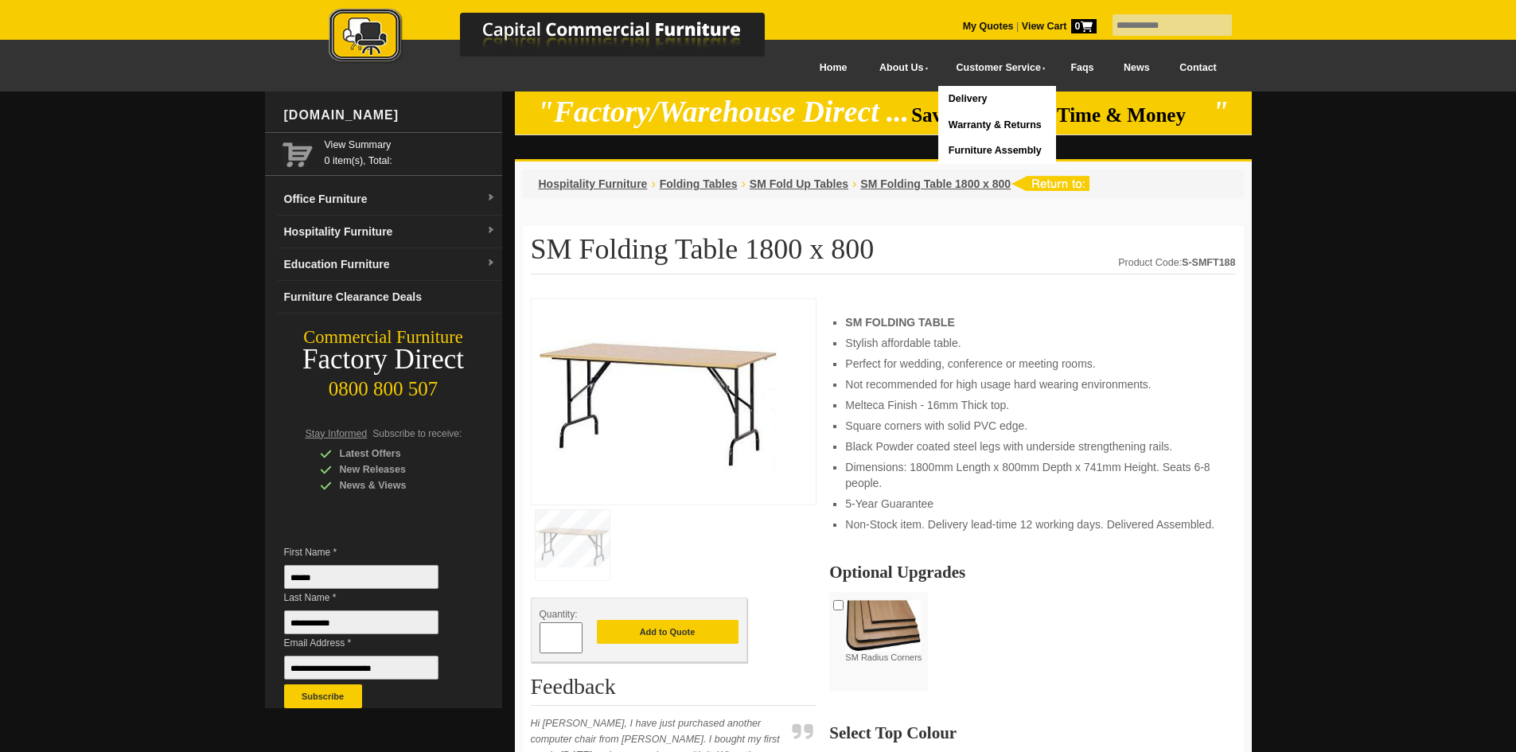
click at [972, 27] on link "My Quotes" at bounding box center [988, 26] width 51 height 11
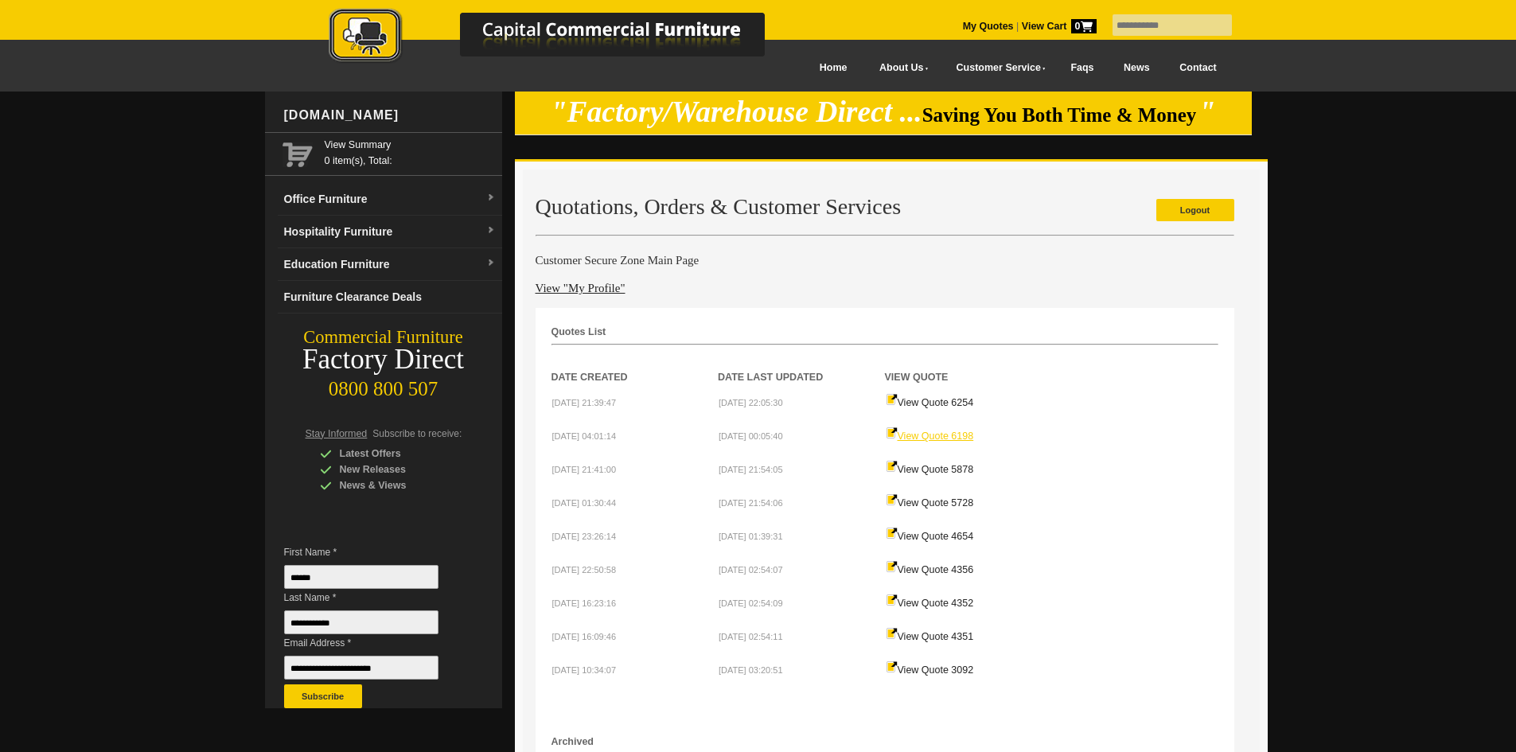
click at [931, 436] on link "View Quote 6198" at bounding box center [930, 435] width 88 height 11
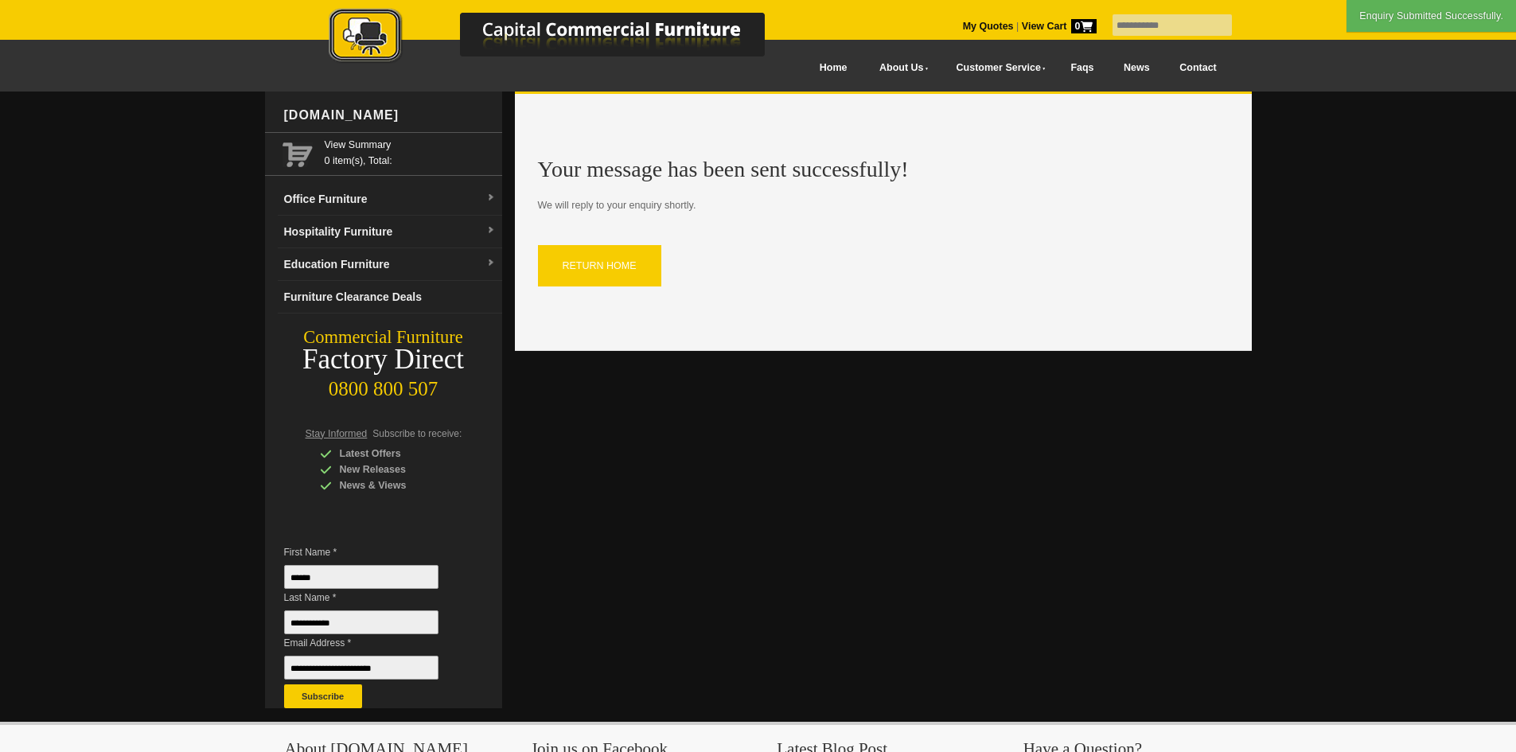
click at [1034, 23] on strong "View Cart 0" at bounding box center [1059, 26] width 75 height 11
